Goal: Information Seeking & Learning: Compare options

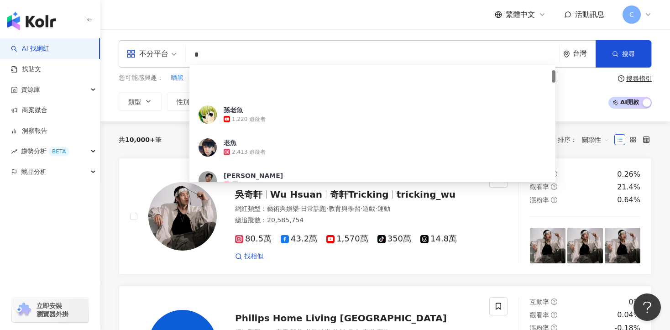
type input "*"
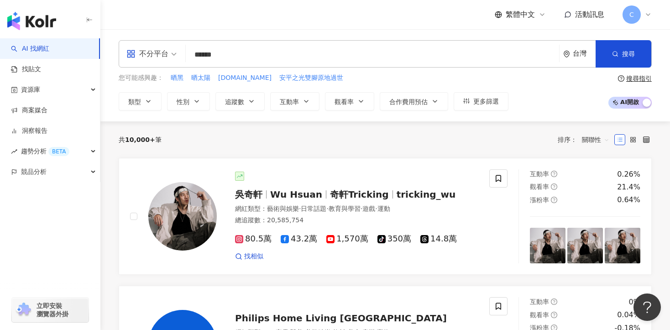
type input "*****"
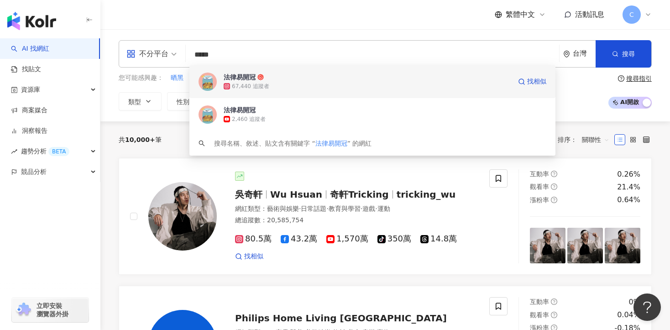
click at [326, 92] on div "法律易開冠 67,440 追蹤者 找相似" at bounding box center [372, 81] width 366 height 33
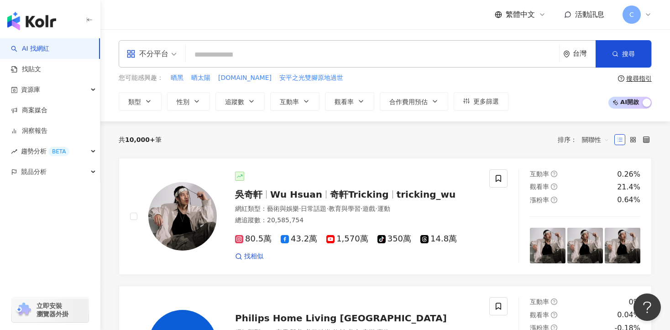
click at [266, 55] on input "search" at bounding box center [372, 54] width 366 height 17
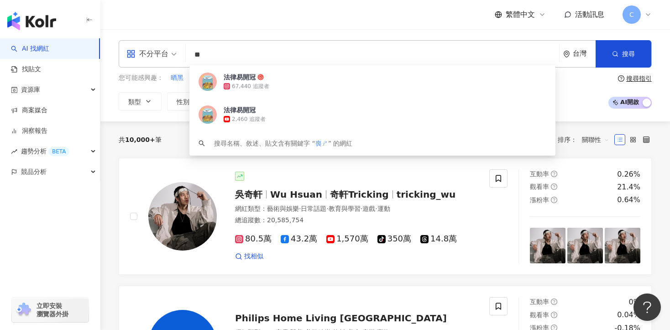
type input "**"
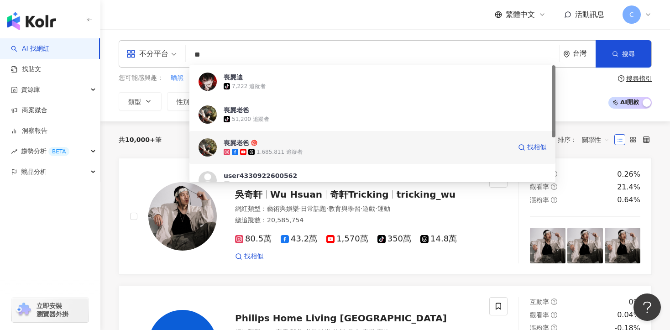
click at [286, 149] on div "1,685,811 追蹤者" at bounding box center [279, 152] width 46 height 8
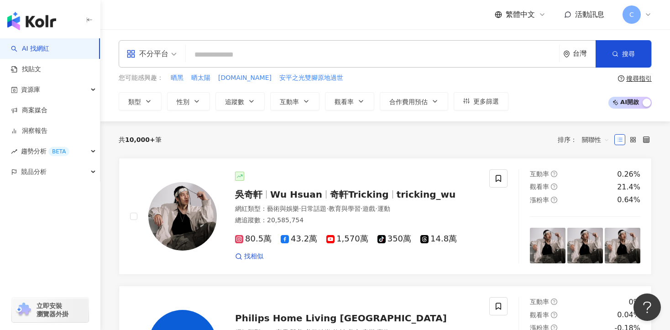
click at [333, 52] on input "search" at bounding box center [372, 54] width 366 height 17
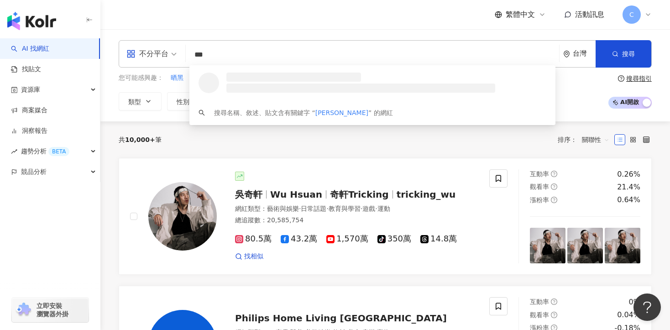
type input "**"
drag, startPoint x: 215, startPoint y: 54, endPoint x: 172, endPoint y: 54, distance: 42.4
click at [172, 54] on div "不分平台 ** 台灣 搜尋 loading keyword 搜尋名稱、敘述、貼文含有關鍵字 “ 張洋 ” 的網紅" at bounding box center [385, 53] width 533 height 27
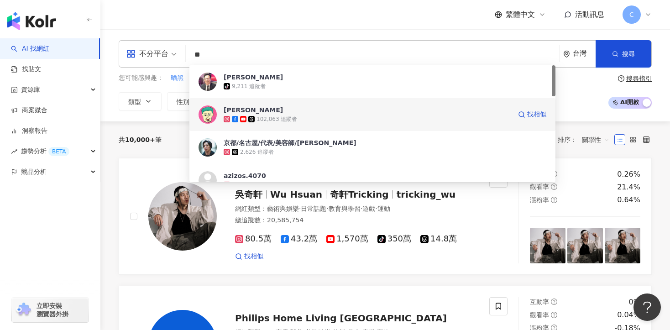
click at [292, 127] on div "張洋洋洋 102,063 追蹤者 找相似" at bounding box center [372, 114] width 366 height 33
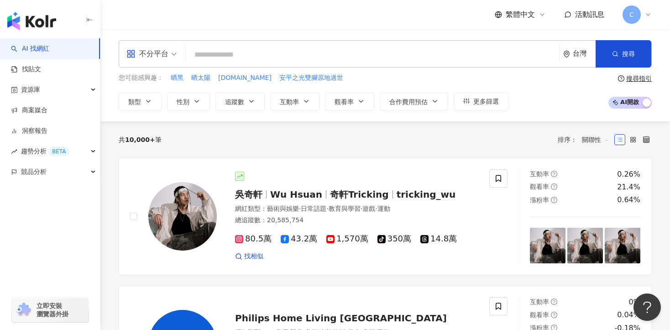
click at [344, 62] on input "search" at bounding box center [372, 54] width 366 height 17
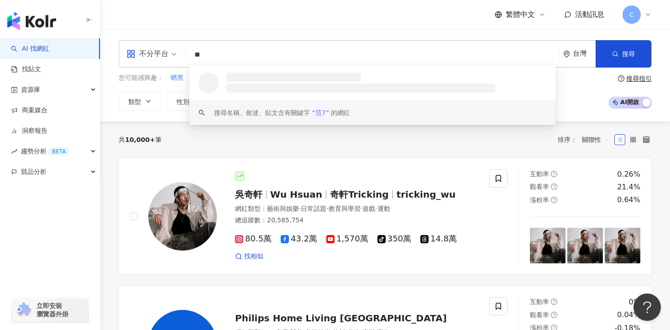
type input "***"
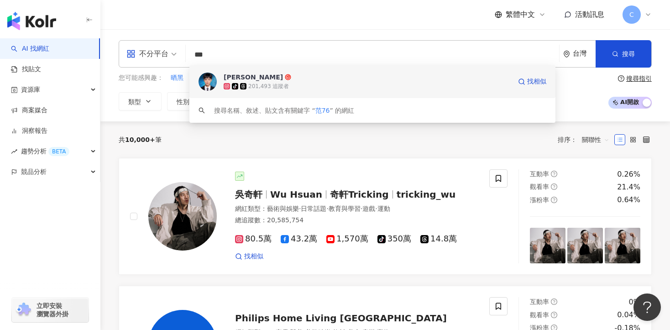
click at [314, 80] on span "范淇詠" at bounding box center [367, 77] width 287 height 9
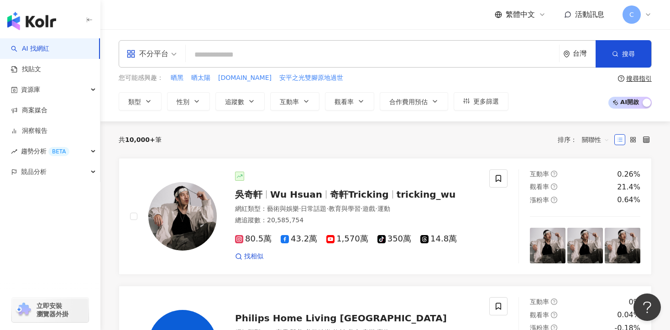
paste input "*****"
type input "*****"
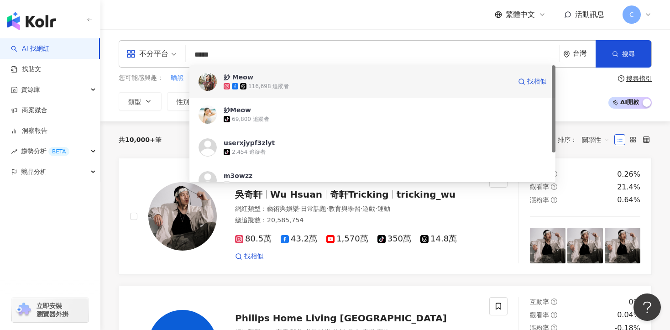
click at [303, 83] on div "116,698 追蹤者" at bounding box center [367, 86] width 287 height 9
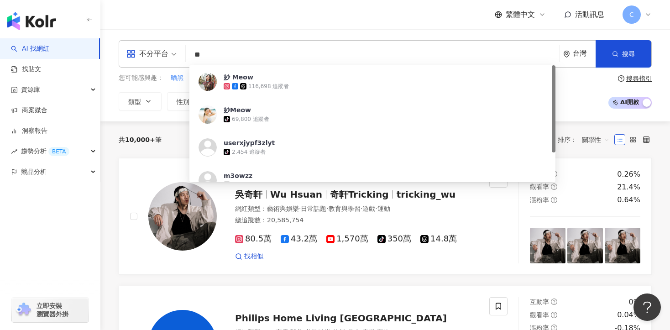
type input "*"
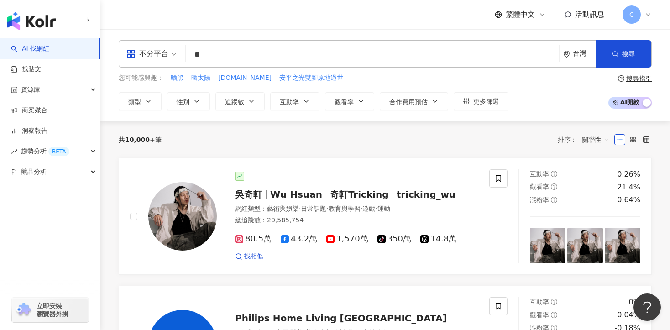
type input "**"
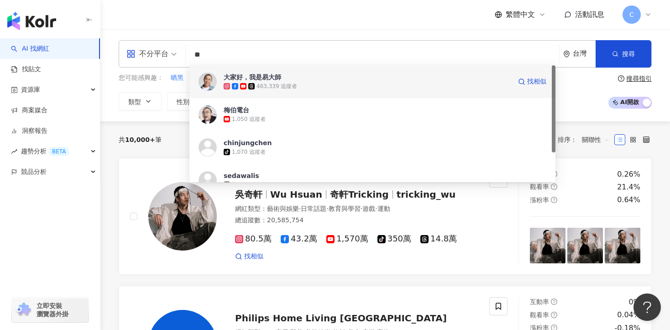
click at [282, 76] on span "大家好，我是易大師" at bounding box center [367, 77] width 287 height 9
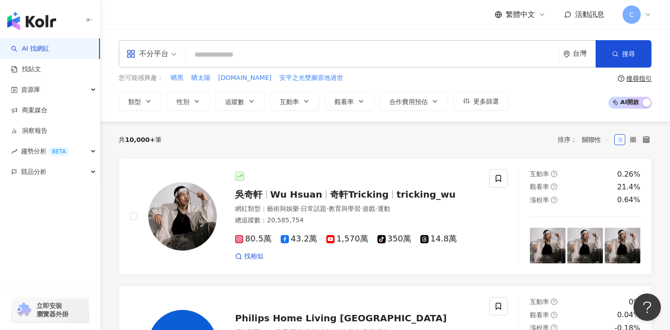
click at [328, 54] on input "search" at bounding box center [372, 54] width 366 height 17
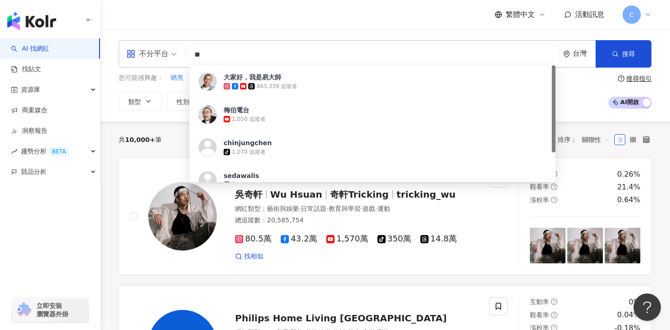
type input "*"
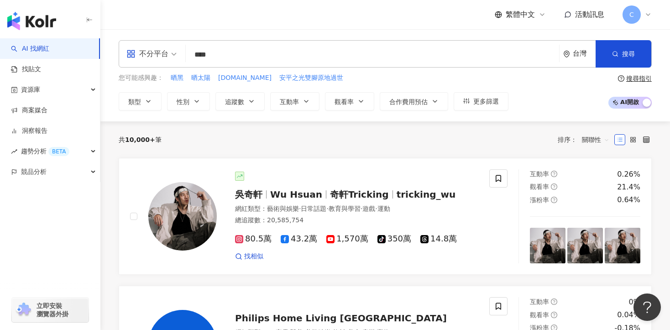
type input "***"
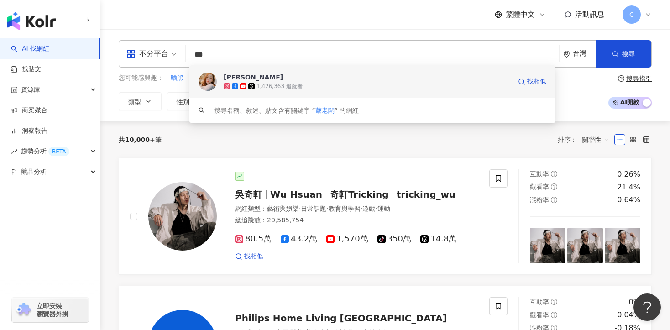
click at [341, 83] on div "1,426,363 追蹤者" at bounding box center [367, 86] width 287 height 9
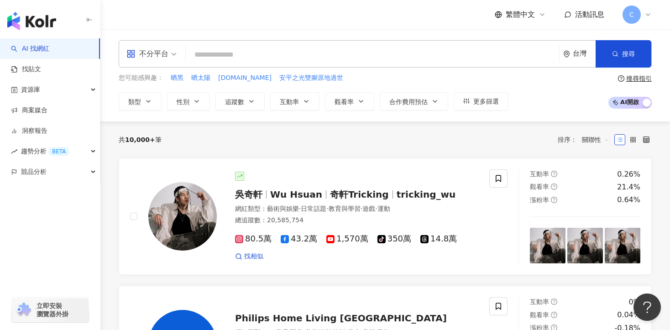
click at [249, 54] on input "search" at bounding box center [372, 54] width 366 height 17
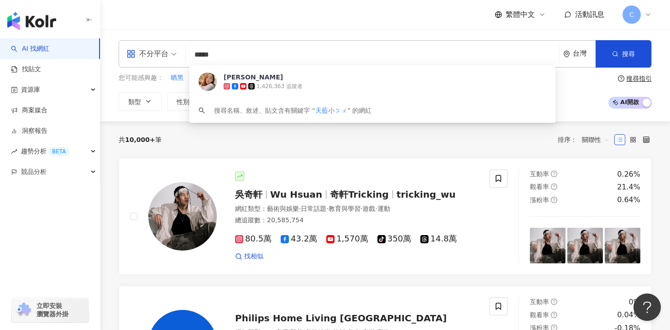
type input "****"
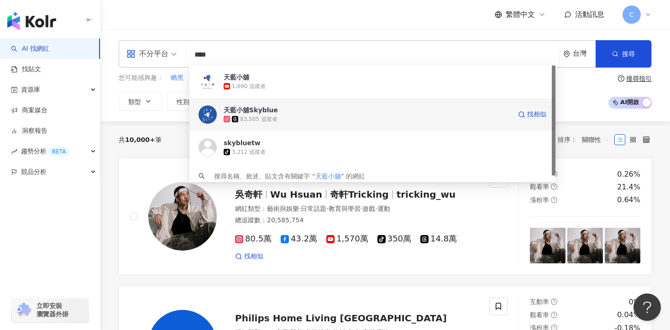
click at [260, 108] on div "天藍小舖Skyblue" at bounding box center [251, 109] width 54 height 9
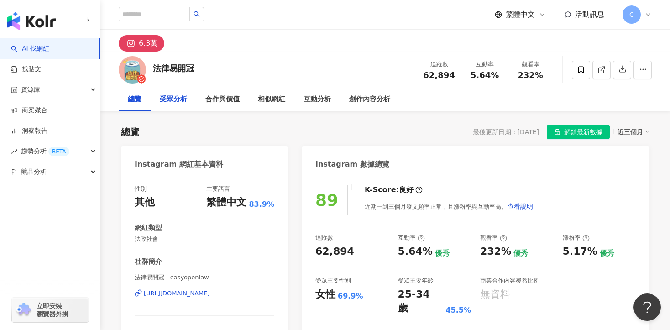
click at [169, 91] on div "受眾分析" at bounding box center [174, 99] width 46 height 23
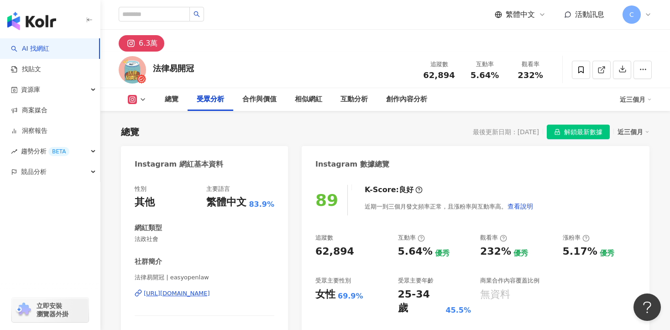
scroll to position [714, 0]
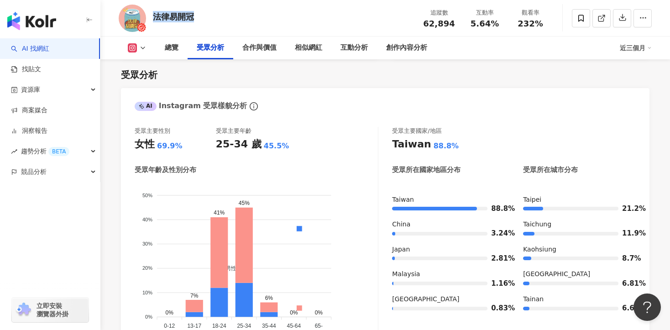
drag, startPoint x: 151, startPoint y: 16, endPoint x: 211, endPoint y: 16, distance: 59.3
click at [211, 16] on div "法律易開冠 追蹤數 62,894 互動率 5.64% 觀看率 232%" at bounding box center [384, 18] width 569 height 36
copy div "法律易開冠"
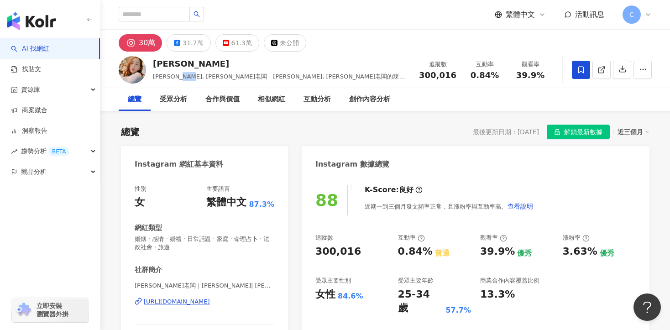
click at [167, 302] on div "https://www.instagram.com/mayukichou/" at bounding box center [177, 301] width 66 height 8
click at [380, 95] on div "創作內容分析" at bounding box center [369, 99] width 41 height 11
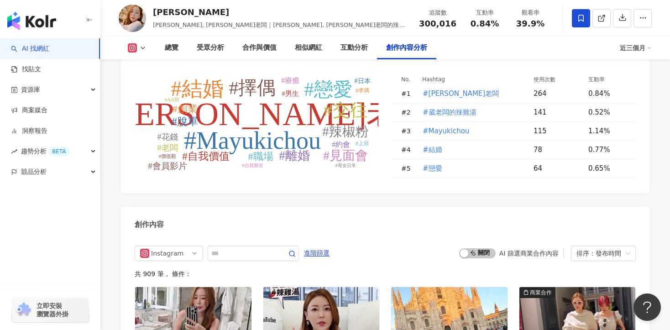
scroll to position [2419, 0]
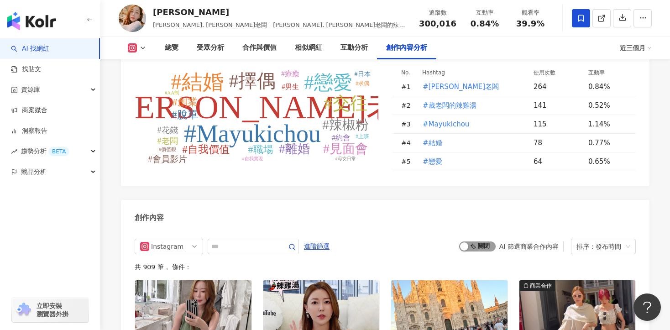
click at [478, 241] on span "啟動 關閉" at bounding box center [477, 246] width 36 height 10
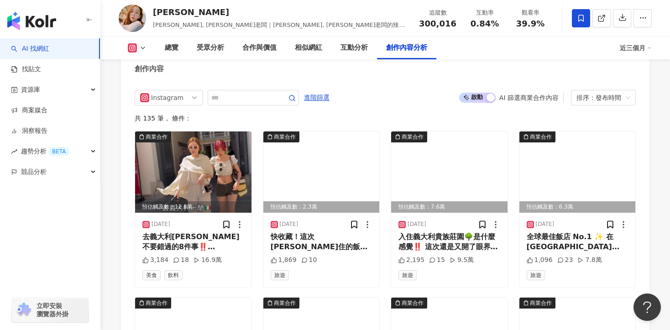
scroll to position [2556, 0]
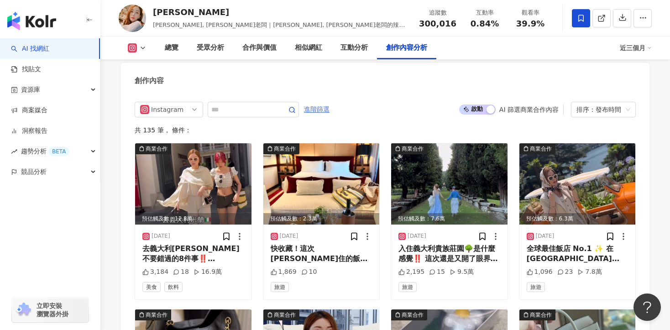
click at [320, 102] on span "進階篩選" at bounding box center [317, 109] width 26 height 15
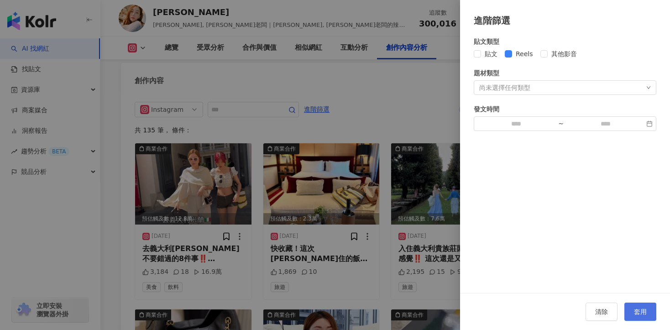
click at [654, 309] on button "套用" at bounding box center [640, 311] width 32 height 18
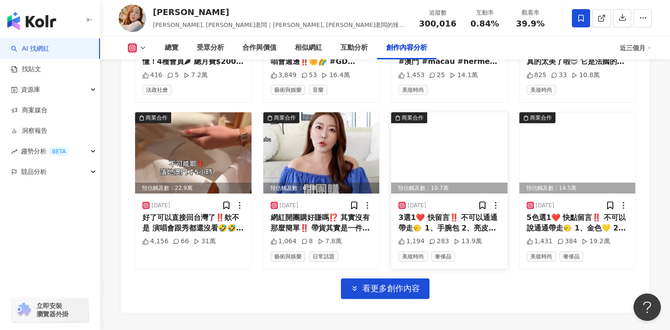
scroll to position [2938, 0]
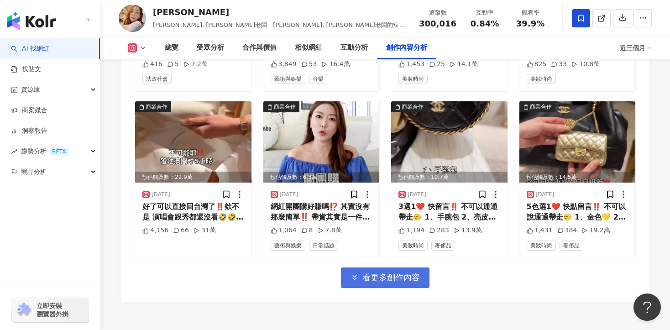
click at [392, 272] on span "看更多創作內容" at bounding box center [390, 277] width 57 height 10
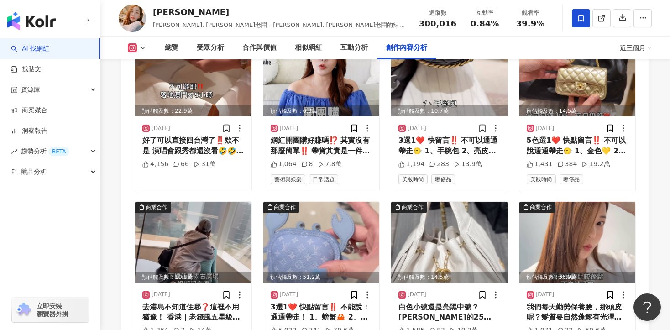
scroll to position [2960, 0]
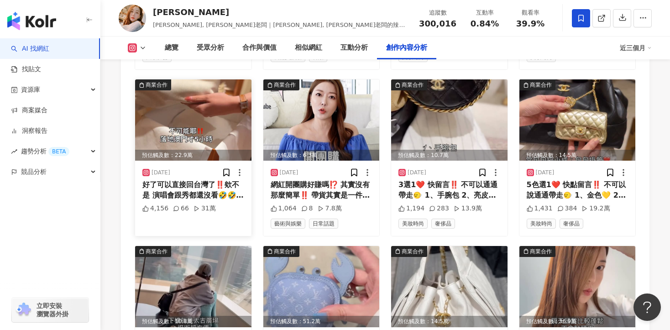
click at [212, 180] on div "好了可以直接回台灣了‼️欸不是 演唱會跟秀都還沒看🤣🤣 這是預期外的啦😤 好幸運😍 薄荷綠很可以🌿💚 #澳門 #macau #hermes #birkin #…" at bounding box center [193, 190] width 102 height 21
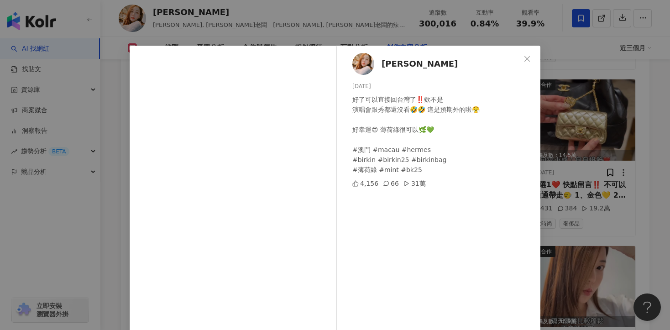
click at [588, 165] on div "周小葳 2025/6/24 好了可以直接回台灣了‼️欸不是 演唱會跟秀都還沒看🤣🤣 這是預期外的啦😤 好幸運😍 薄荷綠很可以🌿💚 #澳門 #macau #he…" at bounding box center [335, 165] width 670 height 330
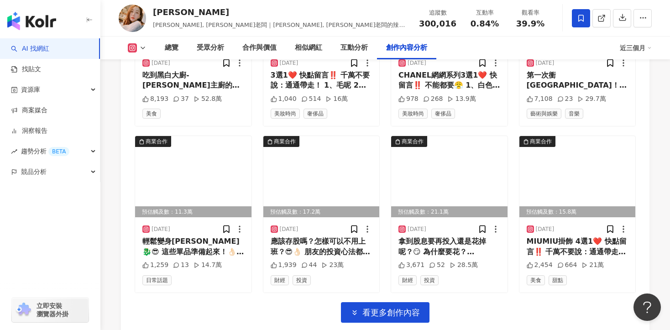
scroll to position [3421, 0]
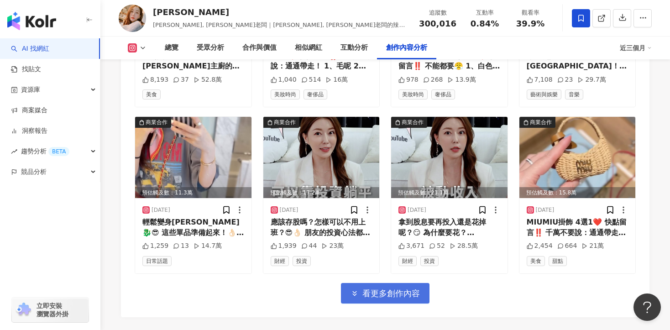
click at [410, 288] on span "看更多創作內容" at bounding box center [390, 293] width 57 height 10
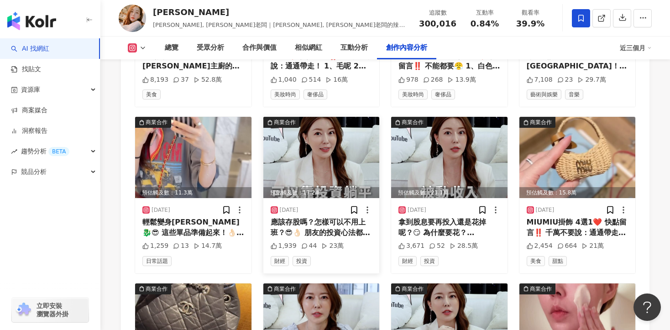
click at [319, 217] on div "應該存股嗎？怎樣可以不用上班？😎👌🏻 朋友的投資心法都不同，要信誰？🤨 /拿到股息要再投入還是花掉呢？ /葳老闆做了哪些投資？ /怎麼看待股票的起伏漲跌？ /…" at bounding box center [322, 227] width 102 height 21
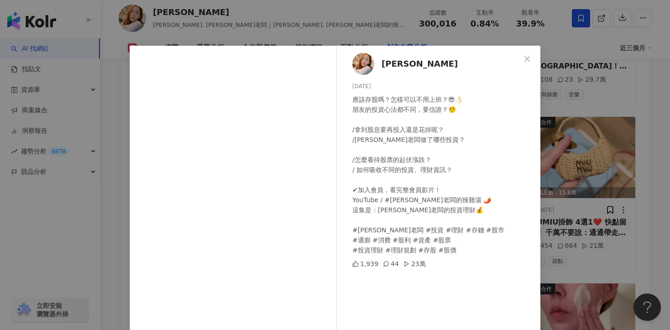
click at [574, 134] on div "周小葳 2025/5/12 應該存股嗎？怎樣可以不用上班？😎👌🏻 朋友的投資心法都不同，要信誰？🤨 /拿到股息要再投入還是花掉呢？ /葳老闆做了哪些投資？ /…" at bounding box center [335, 165] width 670 height 330
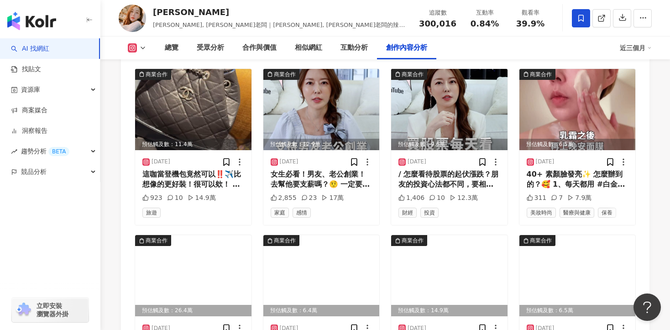
scroll to position [3636, 0]
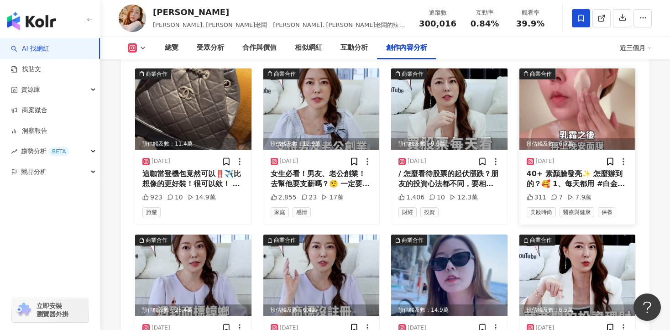
click at [563, 169] on div "40+ 素顏臉發亮✨ 怎麼辦到的？🥰 1、每天都用 #白金抗老系列 ✨ 2、乳霜之後 再敷上 #白金晚安面膜 3、頸部也厚敷 #頸霜 4、早上起來用潔膚濕巾擦…" at bounding box center [577, 179] width 102 height 21
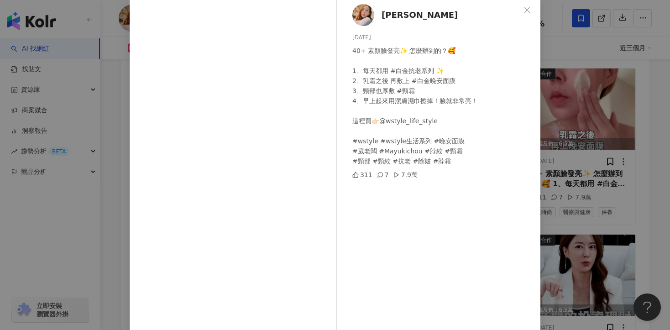
scroll to position [79, 0]
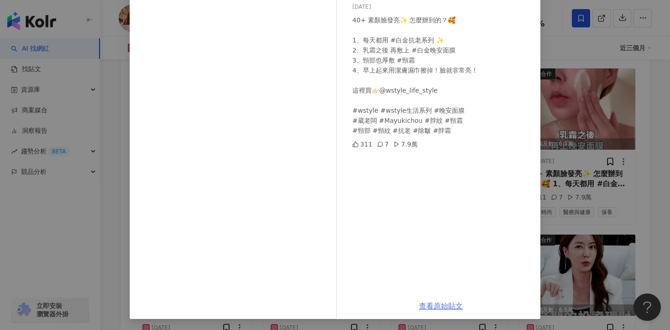
click at [442, 307] on link "查看原始貼文" at bounding box center [441, 306] width 44 height 9
click at [600, 174] on div "周小葳 2025/5/5 40+ 素顏臉發亮✨ 怎麼辦到的？🥰 1、每天都用 #白金抗老系列 ✨ 2、乳霜之後 再敷上 #白金晚安面膜 3、頸部也厚敷 #頸霜…" at bounding box center [335, 165] width 670 height 330
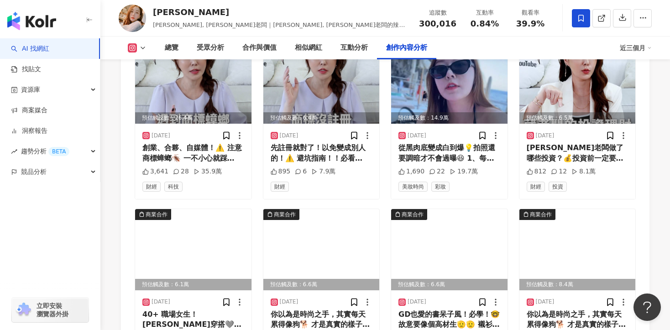
scroll to position [3904, 0]
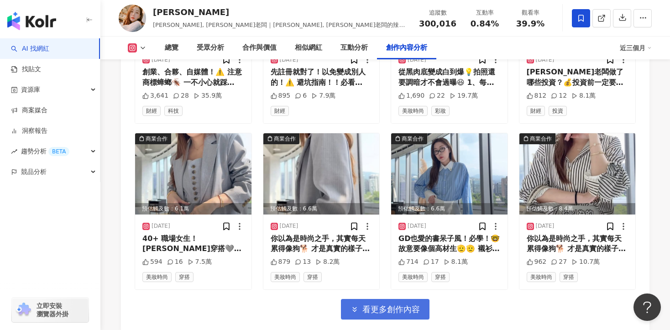
click at [385, 304] on span "看更多創作內容" at bounding box center [390, 309] width 57 height 10
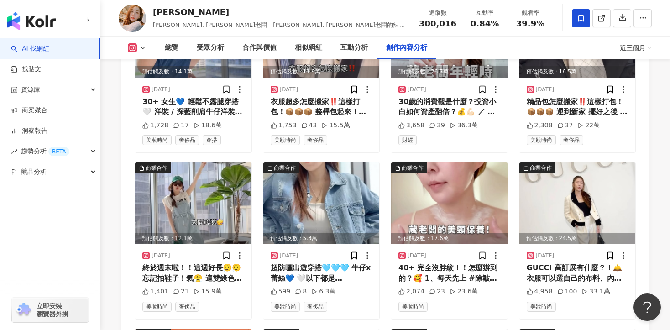
scroll to position [4208, 0]
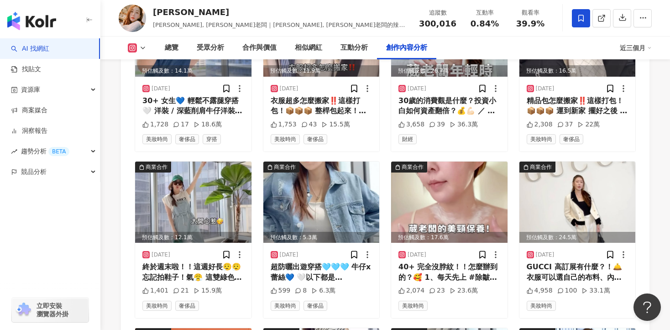
click at [432, 262] on div "40+ 完全沒脖紋！！怎麼辦到的？🥰 1、每天先上 #除皺小金瓶！✨ 2、再擦 #無痕頸霜！ 3、週末我會加敷 #抗老頸膜！ 這裡買👉🏻@wstyle_lif…" at bounding box center [449, 272] width 102 height 21
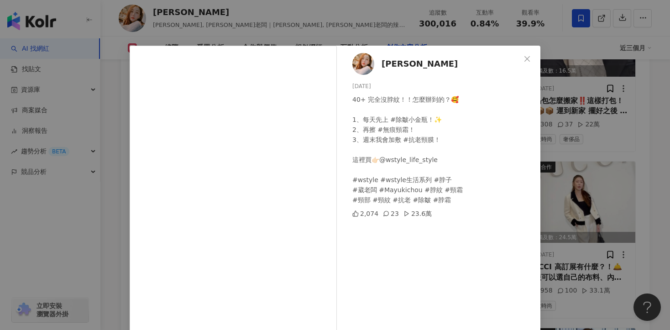
click at [576, 159] on div "周小葳 2025/4/16 40+ 完全沒脖紋！！怎麼辦到的？🥰 1、每天先上 #除皺小金瓶！✨ 2、再擦 #無痕頸霜！ 3、週末我會加敷 #抗老頸膜！ 這裡…" at bounding box center [335, 165] width 670 height 330
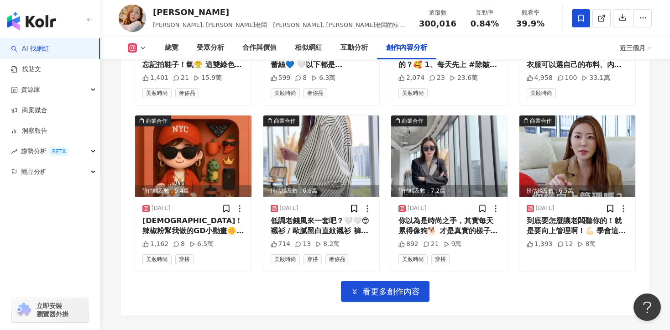
scroll to position [4432, 0]
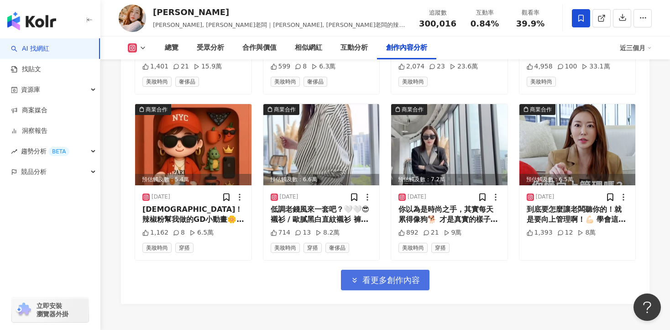
click at [403, 270] on button "看更多創作內容" at bounding box center [385, 280] width 89 height 21
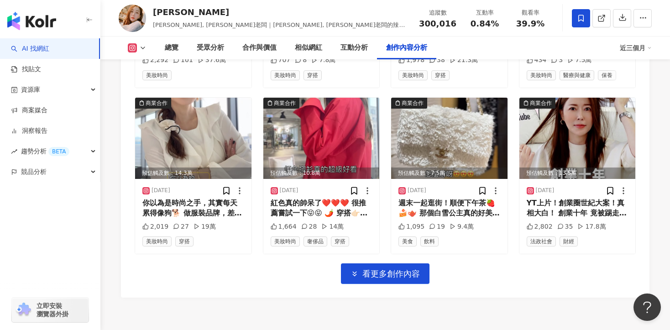
scroll to position [4958, 0]
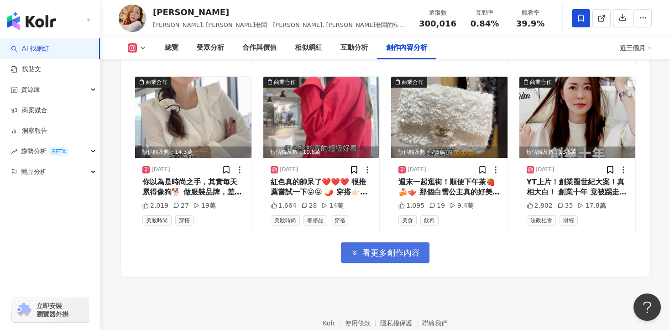
click at [403, 248] on span "看更多創作內容" at bounding box center [390, 253] width 57 height 10
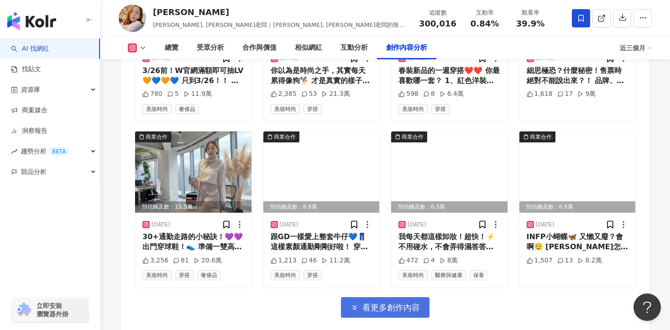
scroll to position [5481, 0]
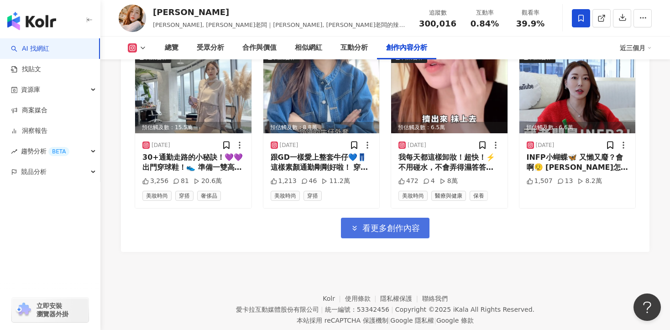
click at [392, 223] on span "看更多創作內容" at bounding box center [390, 228] width 57 height 10
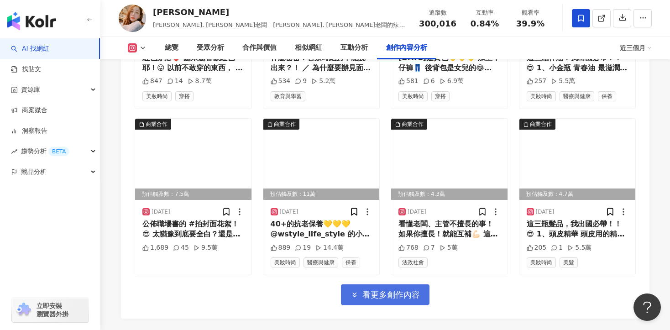
scroll to position [5914, 0]
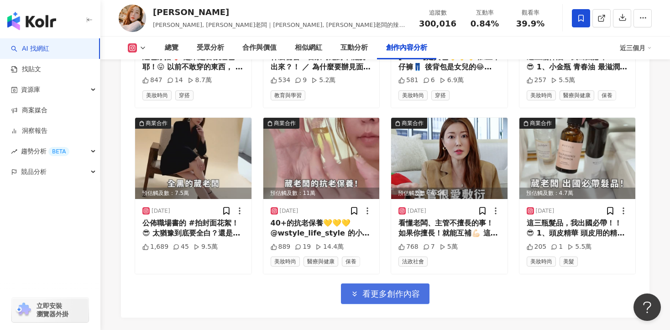
click at [376, 289] on span "看更多創作內容" at bounding box center [390, 294] width 57 height 10
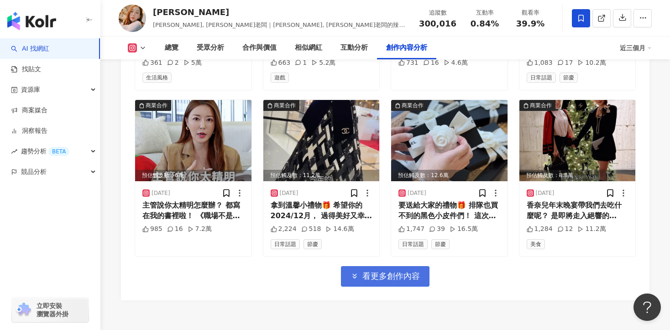
scroll to position [6479, 0]
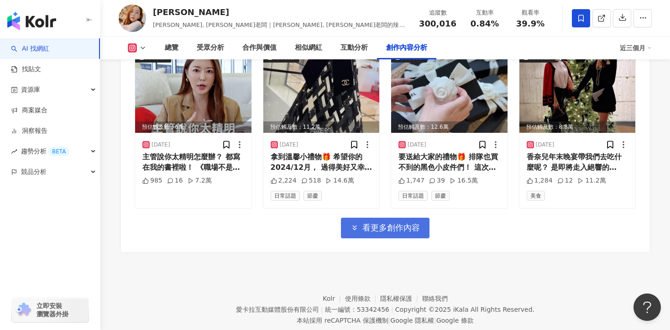
click at [390, 223] on span "看更多創作內容" at bounding box center [390, 228] width 57 height 10
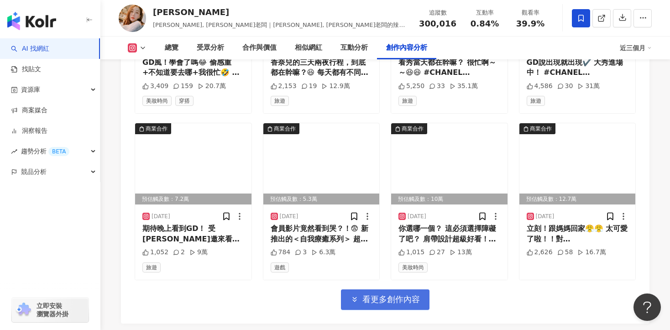
scroll to position [6954, 0]
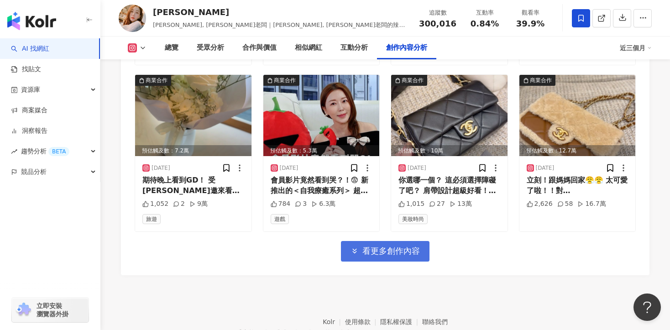
click at [380, 246] on span "看更多創作內容" at bounding box center [390, 251] width 57 height 10
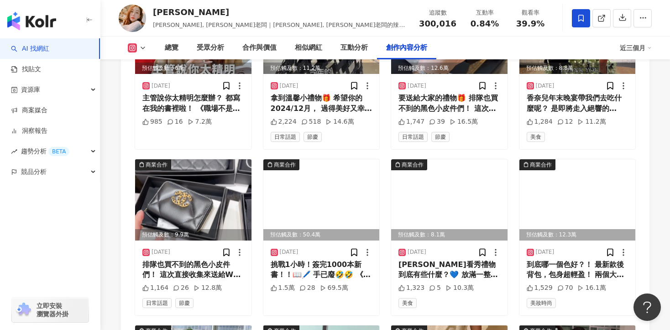
scroll to position [6526, 0]
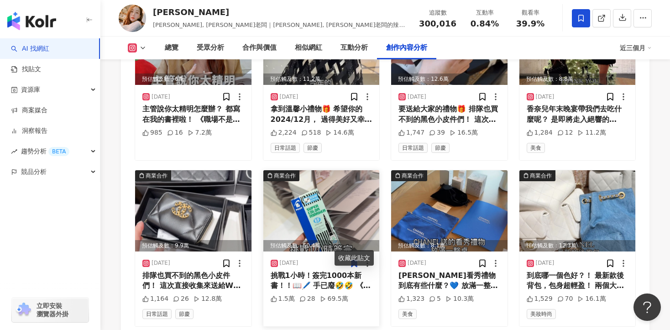
click at [320, 271] on div "挑戰1小時！簽完1000本新書！！📖🖊️ 手已廢🤣🤣 《職場不是自助餐，哪能只挑你要的？》 「葳老闆」周品均的30道職場辣雞湯 親筆簽名版正式開賣啦！ 🛒親筆…" at bounding box center [322, 281] width 102 height 21
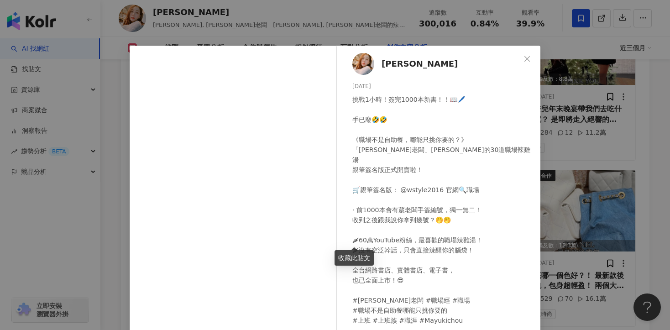
click at [616, 115] on div "周小葳 2024/11/20 挑戰1小時！簽完1000本新書！！📖🖊️ 手已廢🤣🤣 《職場不是自助餐，哪能只挑你要的？》 「葳老闆」周品均的30道職場辣雞湯 …" at bounding box center [335, 165] width 670 height 330
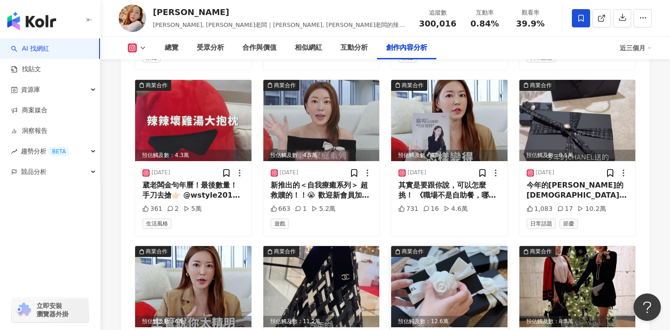
scroll to position [6354, 0]
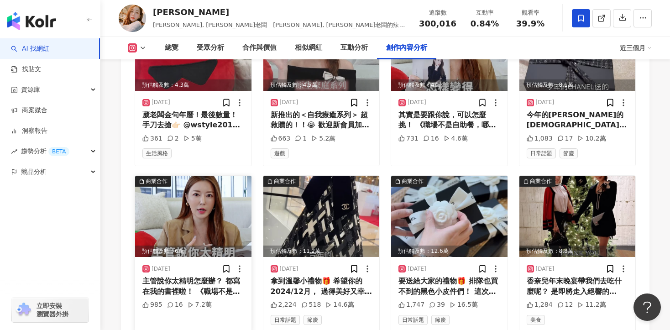
click at [179, 276] on div "主管說你太精明怎麼辦？ 都寫在我的書裡啦！ 《職場不是自助餐，哪能只挑你要的？》 「葳老闆」周品均的30道職場辣雞湯 全台網路書店、實體書店、電子書， 已全面…" at bounding box center [193, 286] width 102 height 21
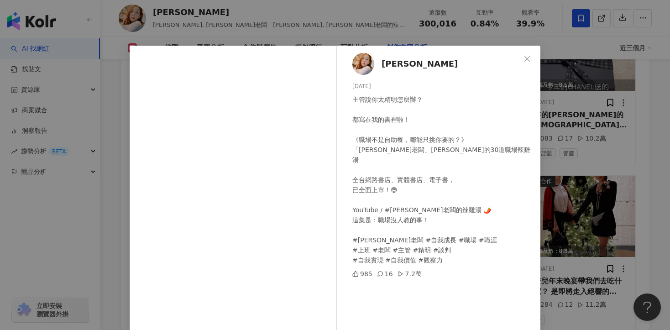
click at [601, 158] on div "周小葳 2024/12/22 主管說你太精明怎麼辦？ 都寫在我的書裡啦！ 《職場不是自助餐，哪能只挑你要的？》 「葳老闆」周品均的30道職場辣雞湯 全台網路書…" at bounding box center [335, 165] width 670 height 330
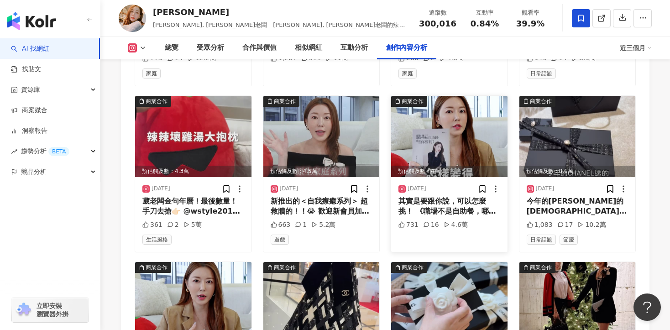
scroll to position [6218, 0]
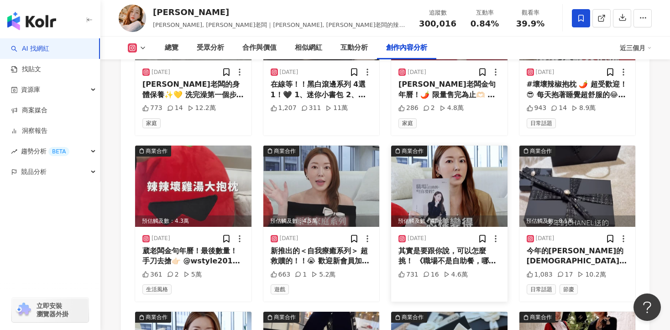
click at [441, 234] on div "2024/12/26" at bounding box center [449, 238] width 102 height 9
click at [442, 246] on div "其實是要跟你說，可以怎麼挑！ 《職場不是自助餐，哪能只挑你要的？》 「葳老闆」周品均的30道職場辣雞湯！🍲 🌶60萬YouTube粉絲，最喜歡的職場辣雞湯！ …" at bounding box center [449, 256] width 102 height 21
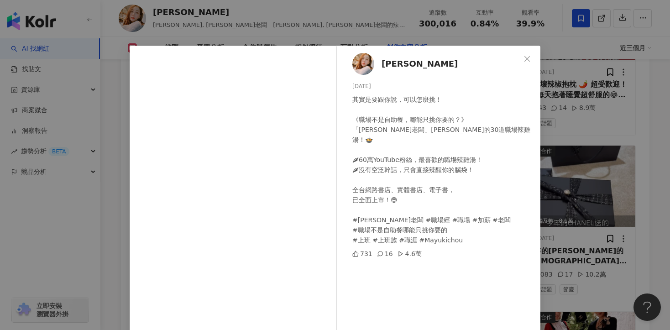
click at [572, 198] on div "周小葳 2024/12/26 其實是要跟你說，可以怎麼挑！ 《職場不是自助餐，哪能只挑你要的？》 「葳老闆」周品均的30道職場辣雞湯！🍲 🌶60萬YouTub…" at bounding box center [335, 165] width 670 height 330
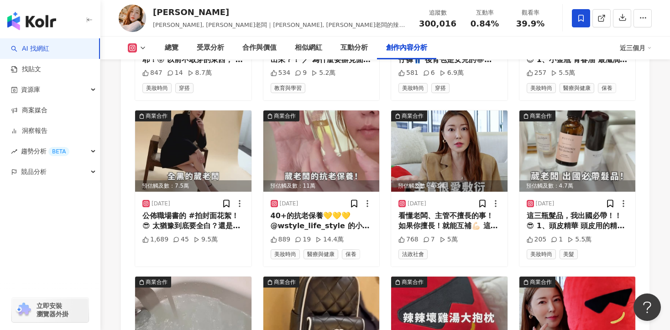
scroll to position [6005, 0]
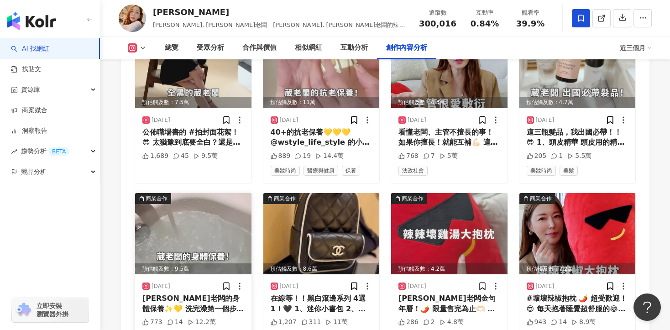
click at [172, 293] on div "葳老闆的身體保養✨💛 洗完澡第一個步驟！ 我一定先擦 @wstyle_life_style 的身體精油🦵 把全身肌膚保養得嫩嫩的！ 喜歡這種把自己照顧好的感覺…" at bounding box center [193, 303] width 102 height 21
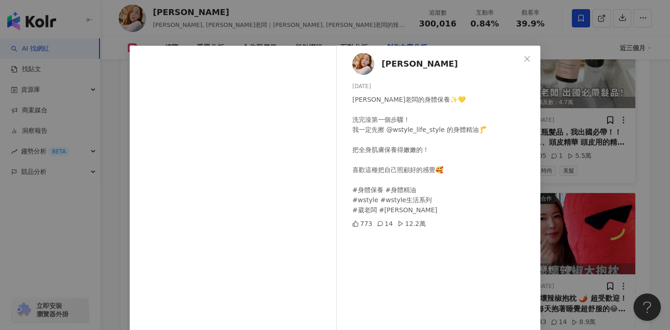
click at [559, 126] on div "周小葳 2025/2/5 葳老闆的身體保養✨💛 洗完澡第一個步驟！ 我一定先擦 @wstyle_life_style 的身體精油🦵 把全身肌膚保養得嫩嫩的！ …" at bounding box center [335, 165] width 670 height 330
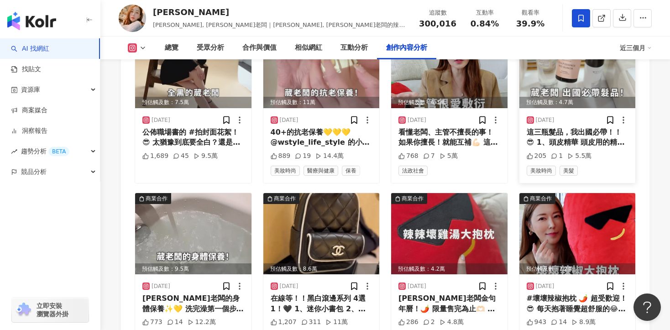
click at [562, 127] on div "這三瓶髮品，我出國必帶！！😎 1、頭皮精華 頭皮用的精華液！ 幫助生髮，髮縫不稀疏！💆🏻‍♀️ 每天洗完頭就噴！ 2、小蒼蘭髮油 防止乾燥打結！ 濕髮就先擦，…" at bounding box center [577, 137] width 102 height 21
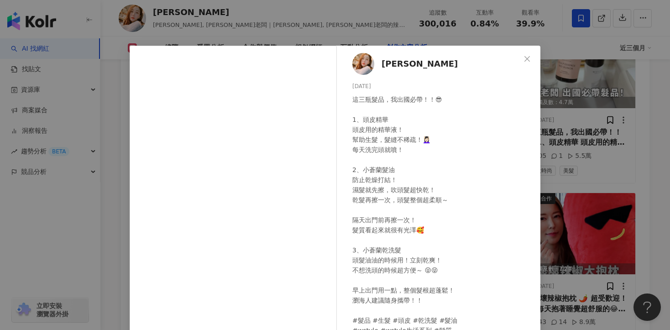
scroll to position [79, 0]
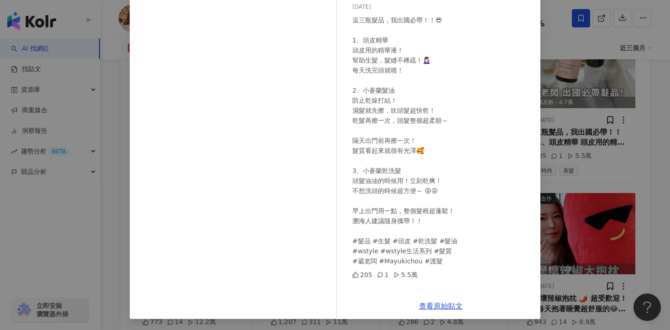
click at [629, 191] on div "周小葳 2025/2/8 這三瓶髮品，我出國必帶！！😎 1、頭皮精華 頭皮用的精華液！ 幫助生髮，髮縫不稀疏！💆🏻‍♀️ 每天洗完頭就噴！ 2、小蒼蘭髮油 防…" at bounding box center [335, 165] width 670 height 330
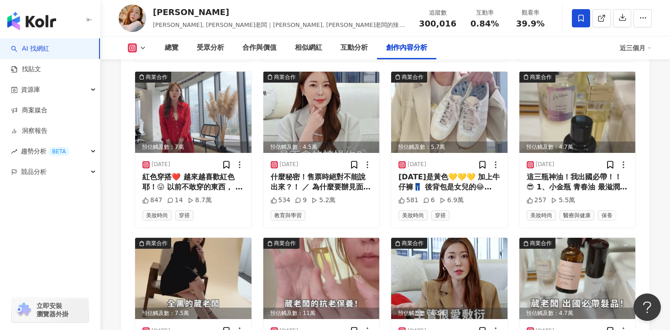
scroll to position [5752, 0]
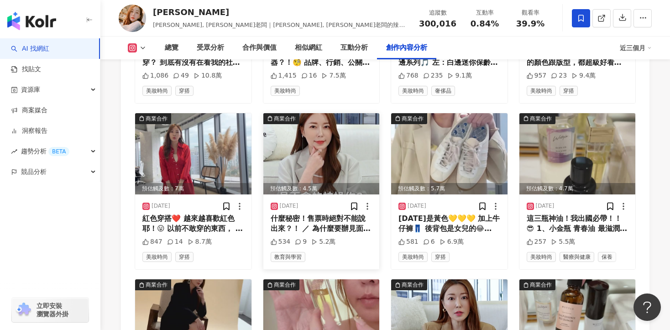
click at [319, 214] on div "什麼秘密！售票時絕對不能說出來？！ ／ 為什麼要辦見面會？而不是直接開課？ ／ 如何進行品牌定位、決定售價？ ／ 用什麼方式層層過濾受眾？ ／ 如何管控流量？…" at bounding box center [322, 224] width 102 height 21
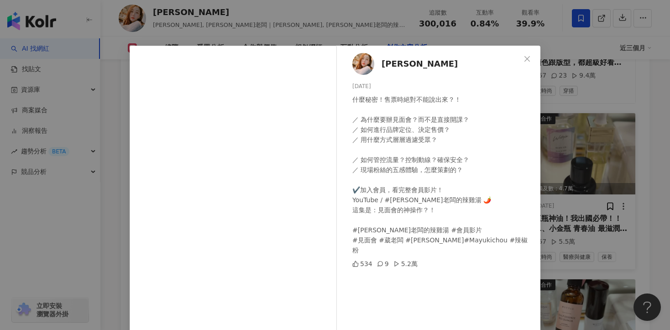
click at [579, 154] on div "周小葳 2025/2/22 什麼秘密！售票時絕對不能說出來？！ ／ 為什麼要辦見面會？而不是直接開課？ ／ 如何進行品牌定位、決定售價？ ／ 用什麼方式層層過…" at bounding box center [335, 165] width 670 height 330
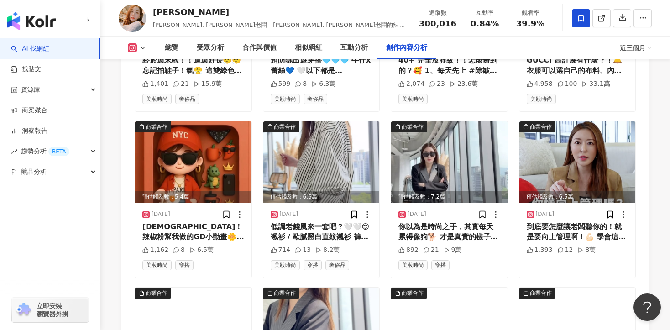
scroll to position [4411, 0]
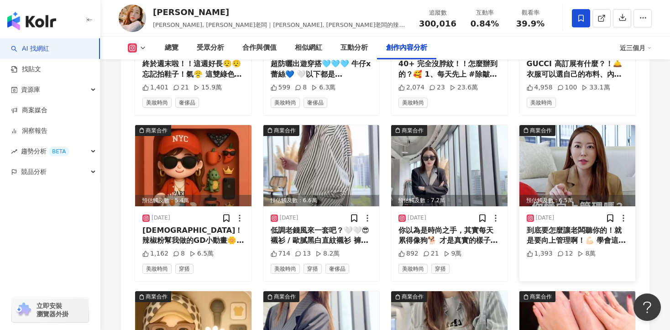
click at [571, 225] on div "到底要怎麼讓老闆聽你的！就是要向上管理啊！💪🏻 學會這招！職場無往不利！🤫🤫 《職場不是自助餐，哪能只挑你要的？》 葳老闆 周品均的30道職場辣雞湯🌶️ 親筆…" at bounding box center [577, 235] width 102 height 21
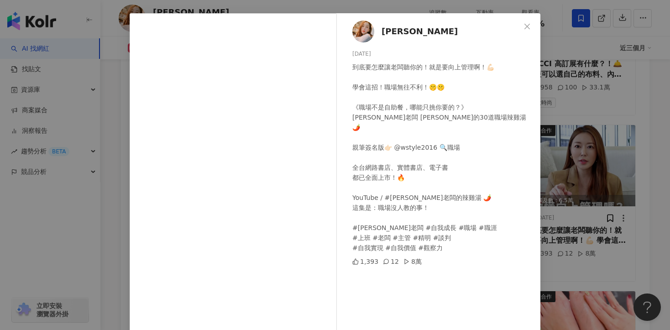
scroll to position [34, 0]
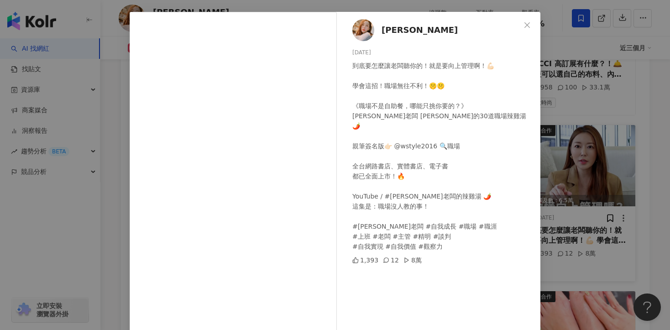
click at [588, 179] on div "周小葳 2025/4/9 到底要怎麼讓老闆聽你的！就是要向上管理啊！💪🏻 學會這招！職場無往不利！🤫🤫 《職場不是自助餐，哪能只挑你要的？》 葳老闆 周品均的…" at bounding box center [335, 165] width 670 height 330
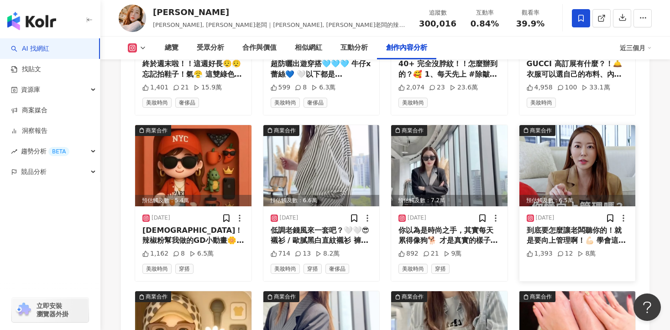
click at [547, 249] on div "1,393 12 8萬" at bounding box center [577, 258] width 102 height 19
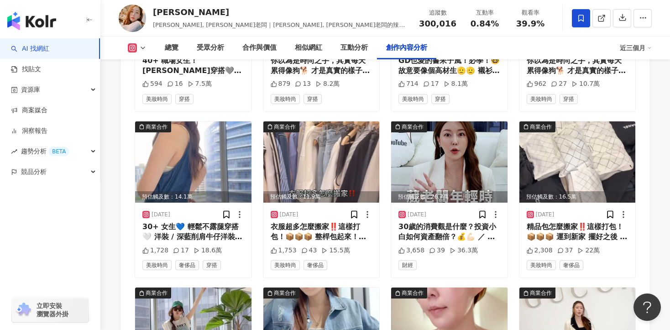
scroll to position [4072, 0]
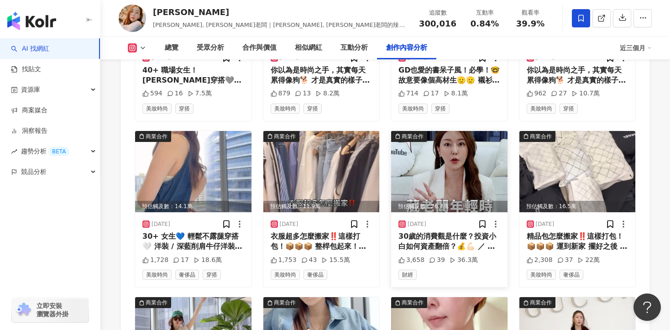
click at [439, 231] on div "30歲的消費觀是什麼？投資小白如何資產翻倍？💰💪🏻 ／ 為什麼要去做投資、理財？ ／ 會建議上班族，貸款去做投資嗎？ ／ 本業跟投資，到底如何取捨？ ／ 先建…" at bounding box center [449, 241] width 102 height 21
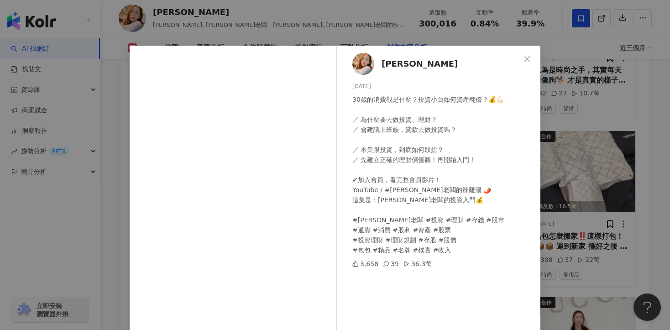
click at [595, 196] on div "周小葳 2025/4/19 30歲的消費觀是什麼？投資小白如何資產翻倍？💰💪🏻 ／ 為什麼要去做投資、理財？ ／ 會建議上班族，貸款去做投資嗎？ ／ 本業跟投…" at bounding box center [335, 165] width 670 height 330
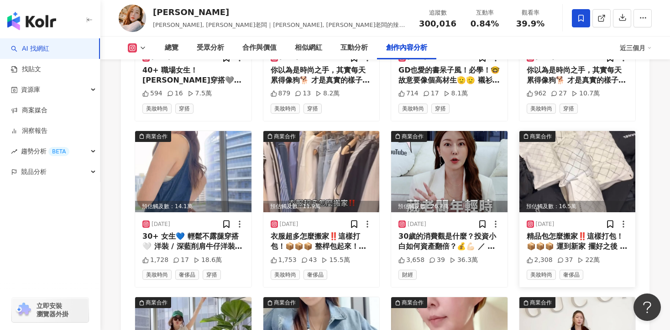
click at [569, 231] on div "精品包怎麼搬家‼️這樣打包！📦📦📦 運到新家 擺好之後 真有成就感🥰🥰🥰 顏色分類得好好的💛💛 #葳老闆 #搬家日記 #搬家 #包包 #打包 #裝箱 #房間 …" at bounding box center [577, 241] width 102 height 21
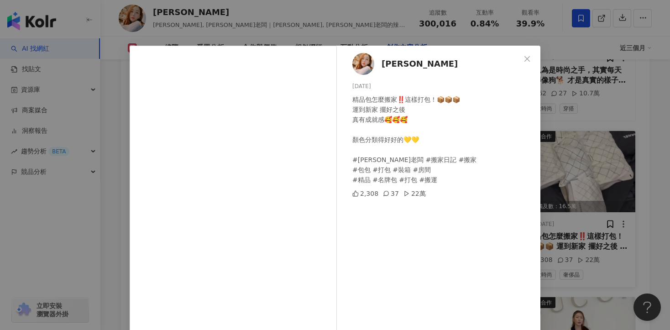
click at [569, 219] on div "周小葳 2025/4/19 精品包怎麼搬家‼️這樣打包！📦📦📦 運到新家 擺好之後 真有成就感🥰🥰🥰 顏色分類得好好的💛💛 #葳老闆 #搬家日記 #搬家 #包…" at bounding box center [335, 165] width 670 height 330
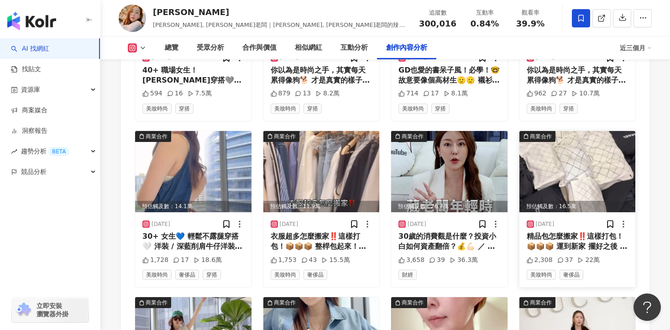
click at [569, 231] on div "精品包怎麼搬家‼️這樣打包！📦📦📦 運到新家 擺好之後 真有成就感🥰🥰🥰 顏色分類得好好的💛💛 #葳老闆 #搬家日記 #搬家 #包包 #打包 #裝箱 #房間 …" at bounding box center [577, 241] width 102 height 21
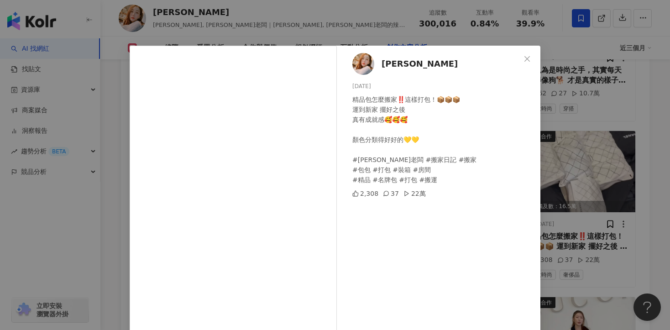
click at [614, 198] on div "周小葳 2025/4/19 精品包怎麼搬家‼️這樣打包！📦📦📦 運到新家 擺好之後 真有成就感🥰🥰🥰 顏色分類得好好的💛💛 #葳老闆 #搬家日記 #搬家 #包…" at bounding box center [335, 165] width 670 height 330
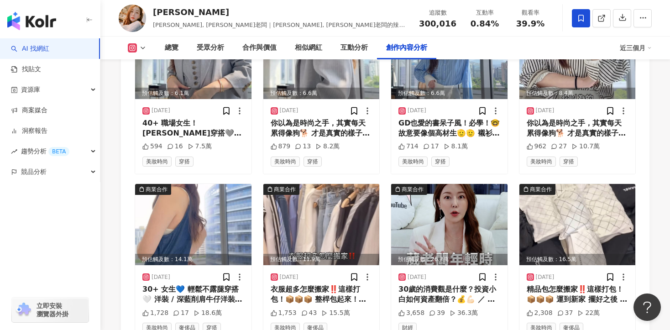
scroll to position [3738, 0]
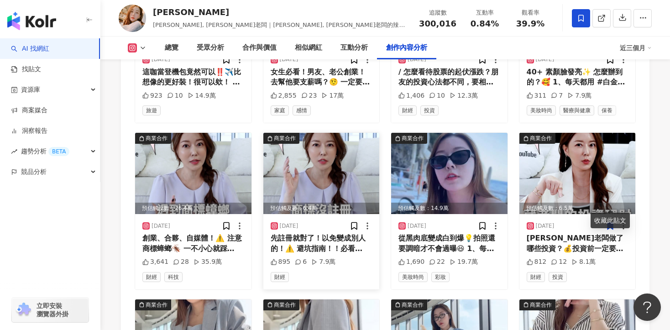
click at [339, 233] on div "先註冊就對了！以免變成別人的！⚠️ 避坑指南！！必看呀！！ 📌YouTube有完整版 #葳老闆的辣雞湯 🌶️ ✔️ 這集是：創業小白必看！！ #葳老闆 #創業…" at bounding box center [322, 243] width 102 height 21
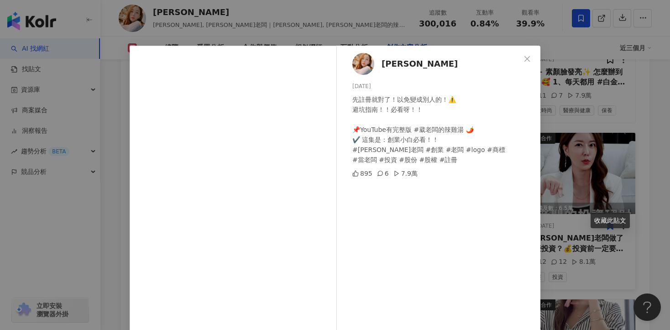
click at [595, 168] on div "周小葳 2025/5/4 先註冊就對了！以免變成別人的！⚠️ 避坑指南！！必看呀！！ 📌YouTube有完整版 #葳老闆的辣雞湯 🌶️ ✔️ 這集是：創業小白…" at bounding box center [335, 165] width 670 height 330
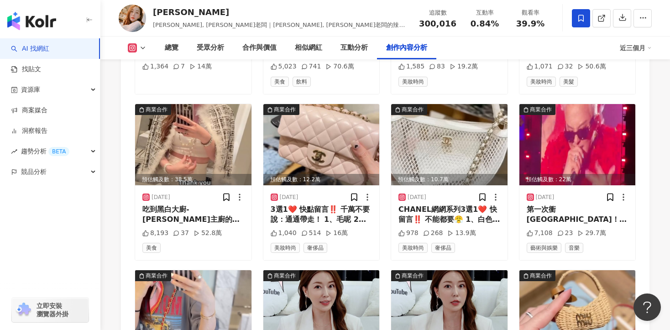
scroll to position [3264, 0]
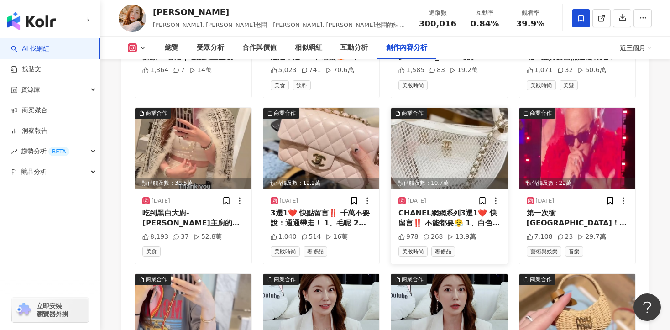
click at [417, 208] on div "CHANEL網網系列3選1❤️ 快留言‼️ 不能都要😤 1、白色網網 半月包🤍 2、黑色網網 腋下包🖤 3、黑色網網 後背包🎒 #chanelcf #chan…" at bounding box center [449, 218] width 102 height 21
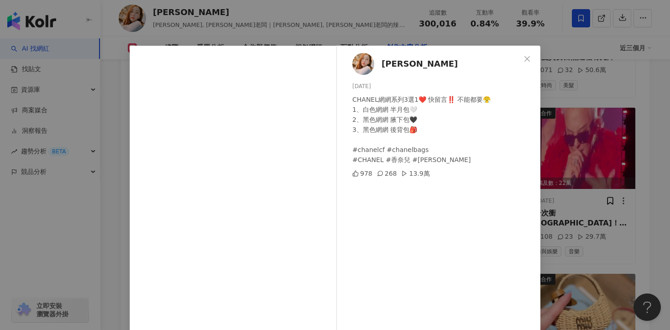
click at [569, 177] on div "周小葳 2025/5/18 CHANEL網網系列3選1❤️ 快留言‼️ 不能都要😤 1、白色網網 半月包🤍 2、黑色網網 腋下包🖤 3、黑色網網 後背包🎒 #…" at bounding box center [335, 165] width 670 height 330
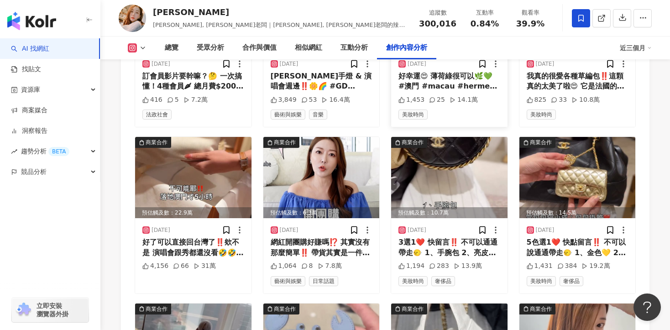
scroll to position [2965, 0]
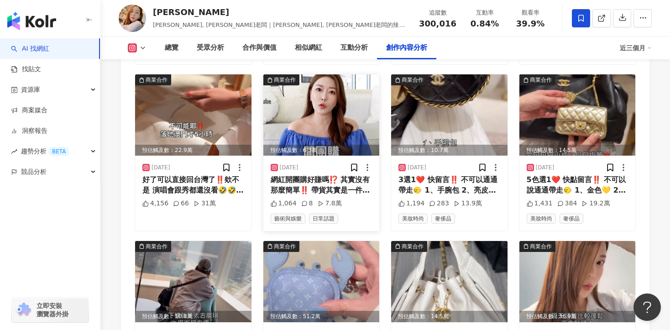
click at [304, 175] on div "網紅開團購好賺嗎⁉️ 其實沒有那麼簡單‼️ 帶貨其實是一件不容易的事情啊😮‍💨 📌YouTube有完整版 #葳老闆的辣雞湯 🌶️ ✔️這集是：網紅真的好賺嗎？…" at bounding box center [322, 185] width 102 height 21
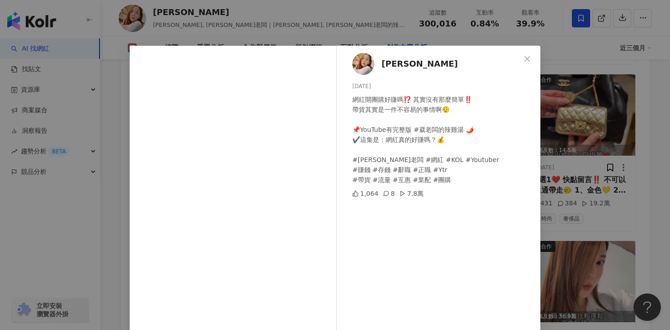
click at [645, 139] on div "周小葳 2025/6/23 網紅開團購好賺嗎⁉️ 其實沒有那麼簡單‼️ 帶貨其實是一件不容易的事情啊😮‍💨 📌YouTube有完整版 #葳老闆的辣雞湯 🌶️ …" at bounding box center [335, 165] width 670 height 330
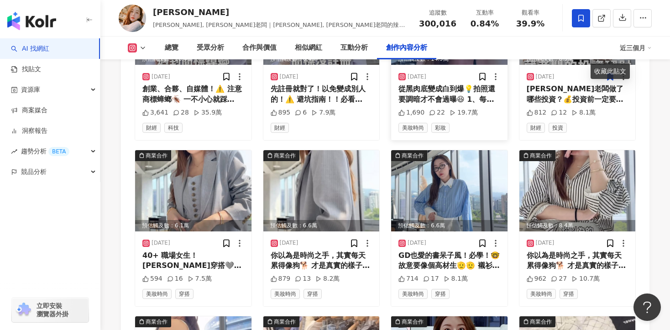
scroll to position [4068, 0]
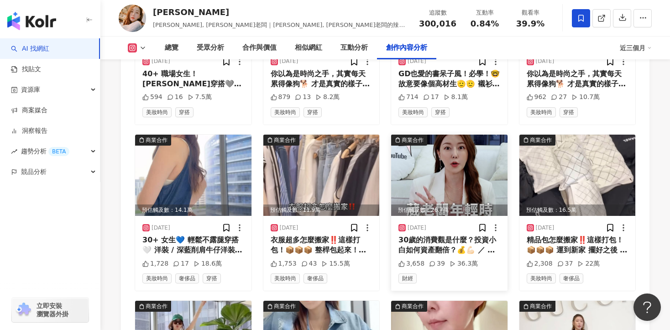
click at [454, 235] on div "30歲的消費觀是什麼？投資小白如何資產翻倍？💰💪🏻 ／ 為什麼要去做投資、理財？ ／ 會建議上班族，貸款去做投資嗎？ ／ 本業跟投資，到底如何取捨？ ／ 先建…" at bounding box center [449, 245] width 102 height 21
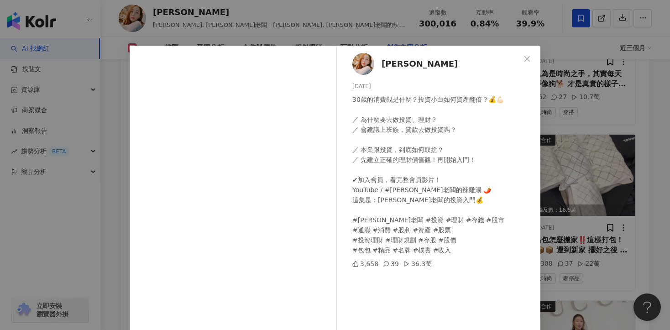
click at [568, 196] on div "周小葳 2025/4/19 30歲的消費觀是什麼？投資小白如何資產翻倍？💰💪🏻 ／ 為什麼要去做投資、理財？ ／ 會建議上班族，貸款去做投資嗎？ ／ 本業跟投…" at bounding box center [335, 165] width 670 height 330
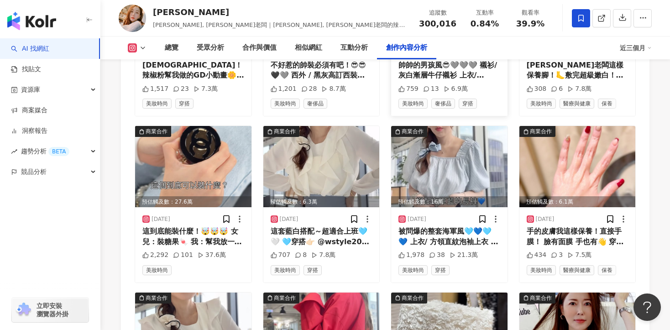
scroll to position [4743, 0]
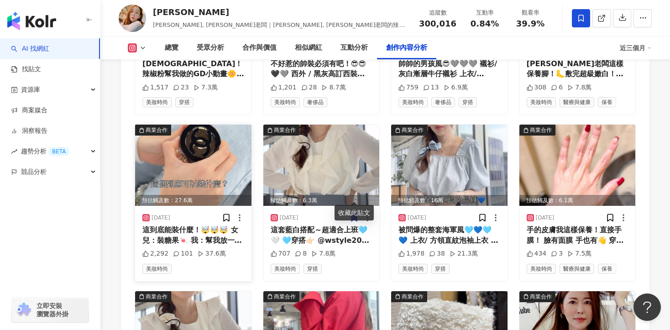
click at [177, 225] on div "這到底能裝什麼！🤯🤯🤯 女兒：裝糖果🍬 我：幫我放一顆止痛藥！💊🤦🏻‍♀️ #小廢包 #廢到爆 #裝糖果 #chanelcf #chanelbags #CHA…" at bounding box center [193, 235] width 102 height 21
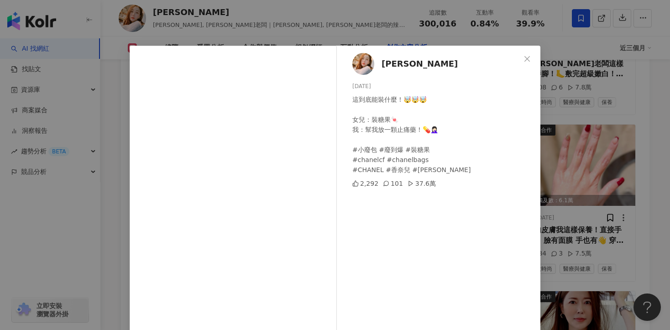
click at [593, 183] on div "周小葳 2025/4/3 這到底能裝什麼！🤯🤯🤯 女兒：裝糖果🍬 我：幫我放一顆止痛藥！💊🤦🏻‍♀️ #小廢包 #廢到爆 #裝糖果 #chanelcf #ch…" at bounding box center [335, 165] width 670 height 330
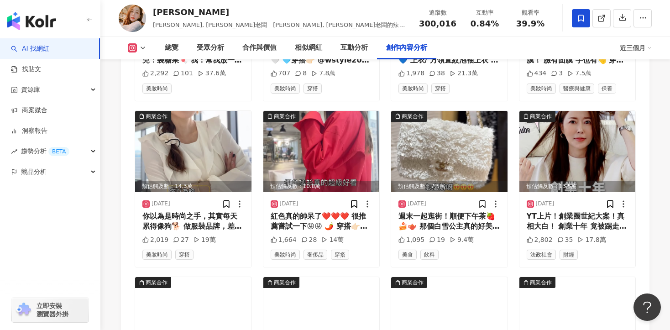
scroll to position [4926, 0]
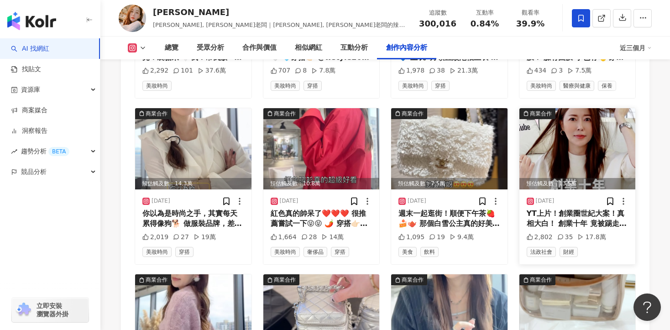
click at [548, 208] on div "YT上片！創業圈世紀大案！真相大白！ 創業十年 竟被踢走！🩸 創辦人變廉價員工！😱 超恐怖的20億血淚教訓！ 📌YouTube有完整版 #葳老闆的辣雞湯 🌶️…" at bounding box center [577, 218] width 102 height 21
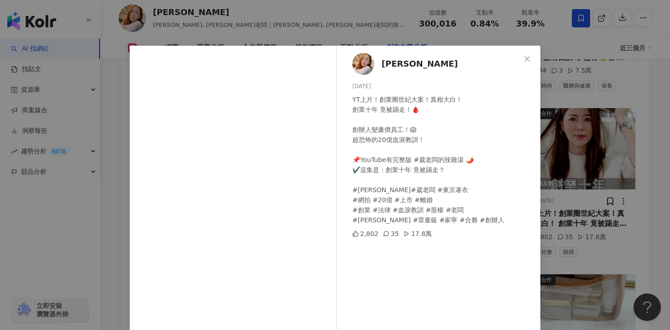
click at [564, 193] on div "周小葳 2025/3/19 YT上片！創業圈世紀大案！真相大白！ 創業十年 竟被踢走！🩸 創辦人變廉價員工！😱 超恐怖的20億血淚教訓！ 📌YouTube有完…" at bounding box center [335, 165] width 670 height 330
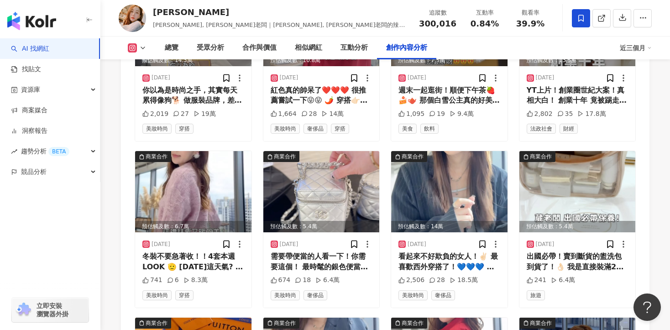
scroll to position [5072, 0]
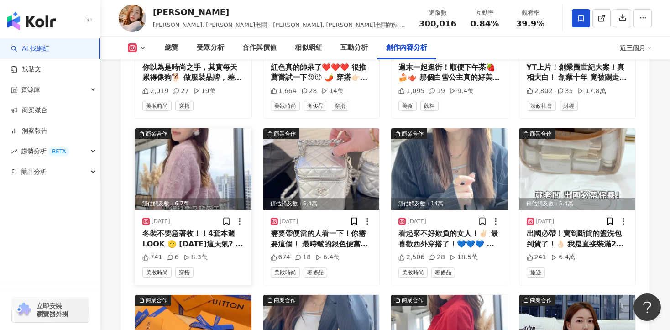
click at [182, 229] on div "冬裝不要急著收！！4套本週LOOK 🫡 今天這天氣? 😵 再冷也要美！❄️💕 4套都是👉🏻 @wstyle2016 #outfit #ootd #likews…" at bounding box center [193, 239] width 102 height 21
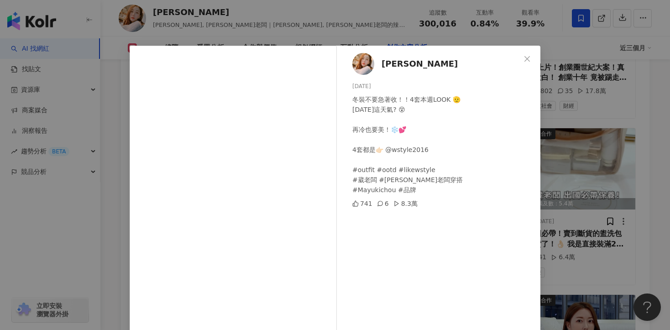
click at [594, 196] on div "周小葳 2025/3/17 冬裝不要急著收！！4套本週LOOK 🫡 今天這天氣? 😵 再冷也要美！❄️💕 4套都是👉🏻 @wstyle2016 #outfit…" at bounding box center [335, 165] width 670 height 330
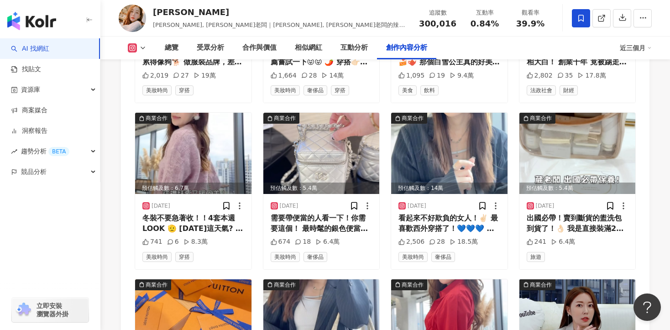
scroll to position [4664, 0]
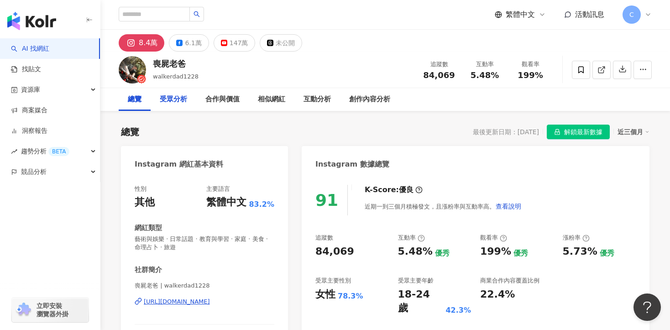
click at [184, 100] on div "受眾分析" at bounding box center [173, 99] width 27 height 11
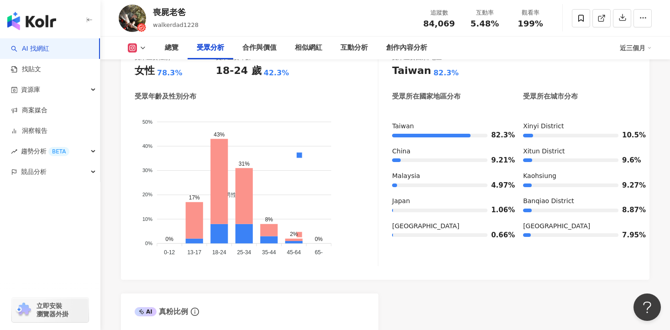
scroll to position [775, 0]
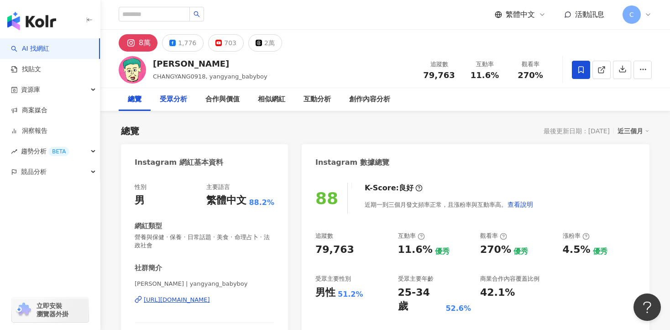
click at [184, 102] on div "受眾分析" at bounding box center [173, 99] width 27 height 11
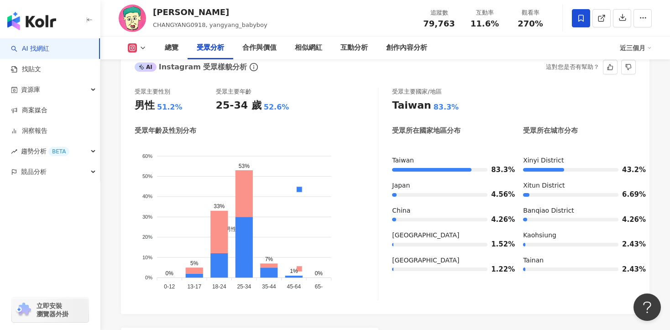
scroll to position [811, 0]
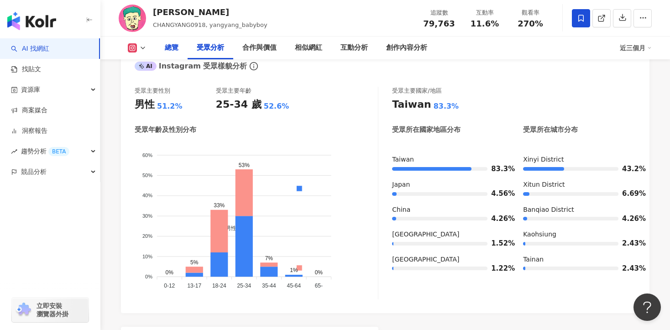
click at [177, 50] on div "總覽" at bounding box center [172, 47] width 14 height 11
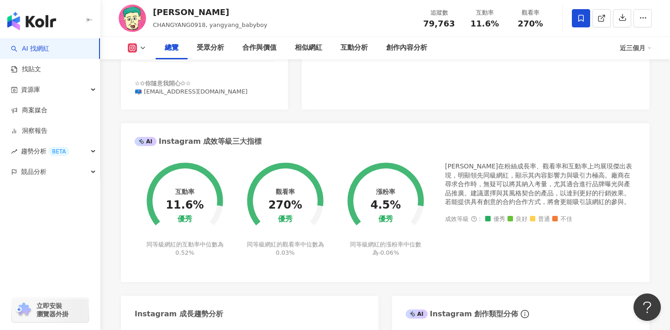
scroll to position [271, 0]
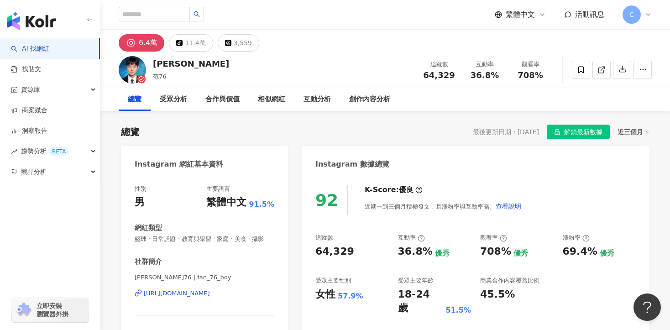
click at [198, 296] on div "[URL][DOMAIN_NAME]" at bounding box center [177, 293] width 66 height 8
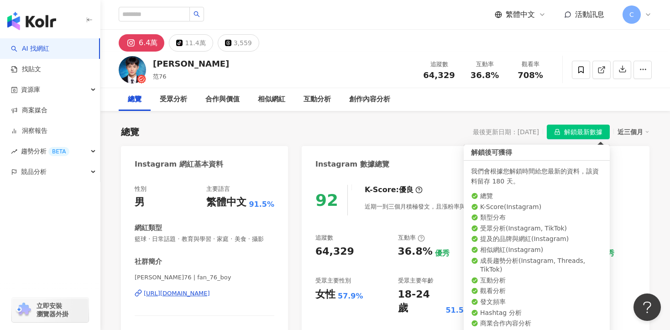
click at [583, 132] on span "解鎖最新數據" at bounding box center [583, 132] width 38 height 15
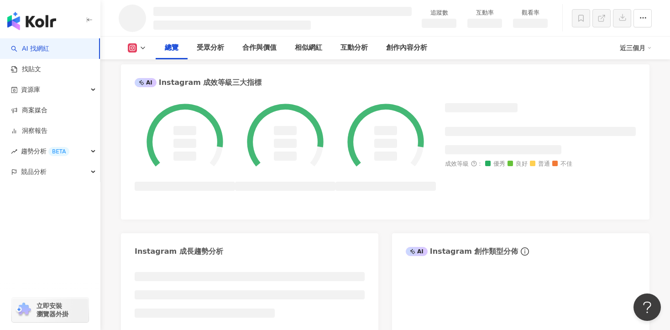
scroll to position [356, 0]
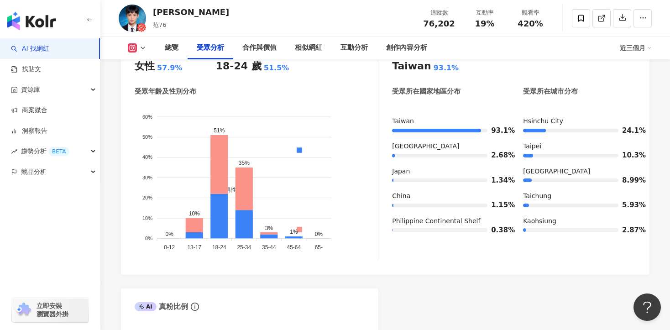
scroll to position [799, 0]
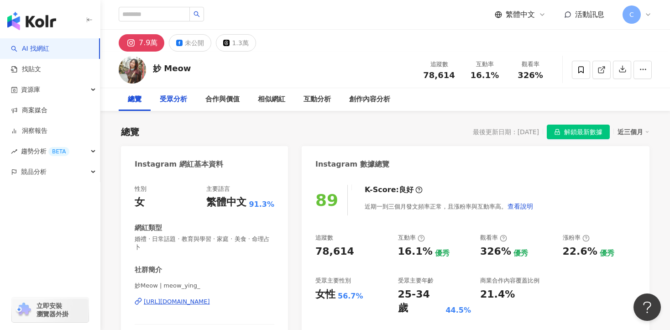
click at [182, 99] on div "受眾分析" at bounding box center [173, 99] width 27 height 11
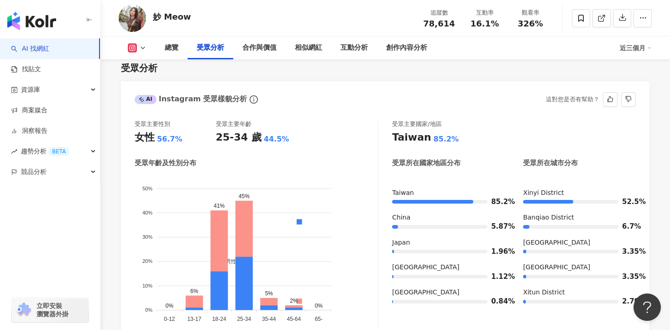
scroll to position [822, 0]
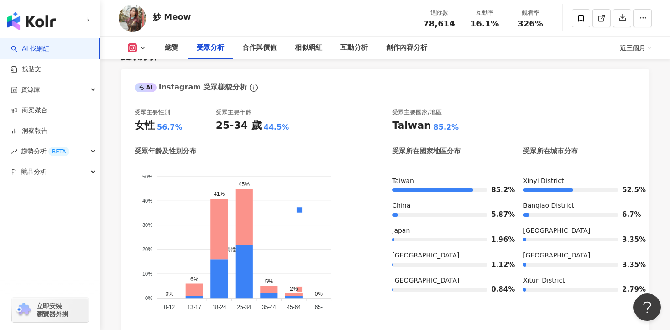
click at [172, 17] on div "妙 Meow" at bounding box center [172, 16] width 38 height 11
copy div "妙 Meow"
click at [594, 44] on div "總覽 受眾分析 合作與價值 相似網紅 互動分析 創作內容分析" at bounding box center [388, 47] width 464 height 23
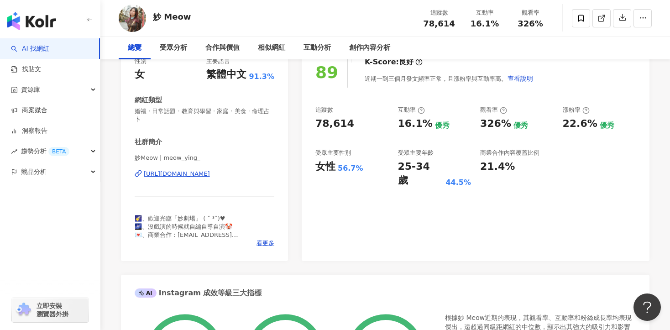
scroll to position [0, 0]
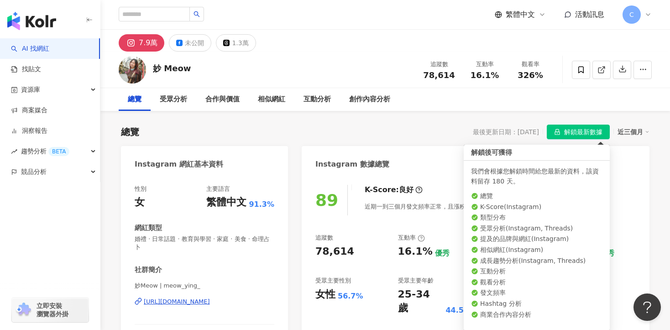
click at [575, 131] on span "解鎖最新數據" at bounding box center [583, 132] width 38 height 15
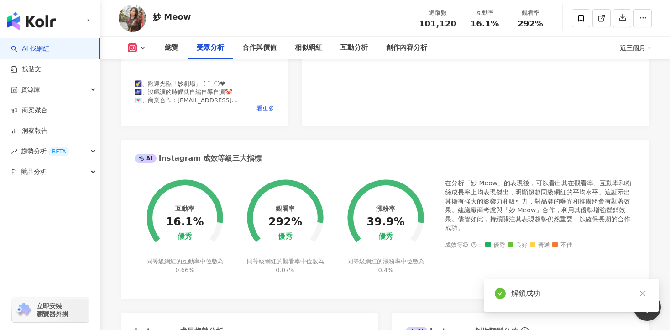
scroll to position [779, 0]
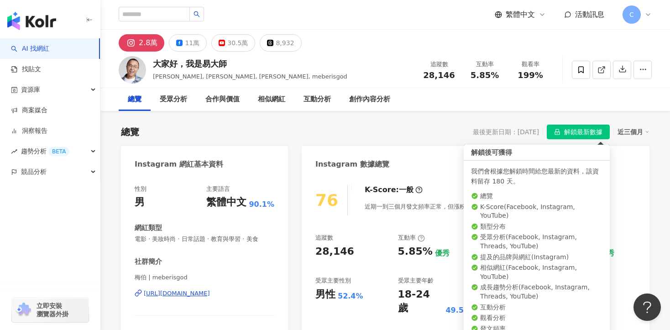
click at [594, 130] on span "解鎖最新數據" at bounding box center [583, 132] width 38 height 15
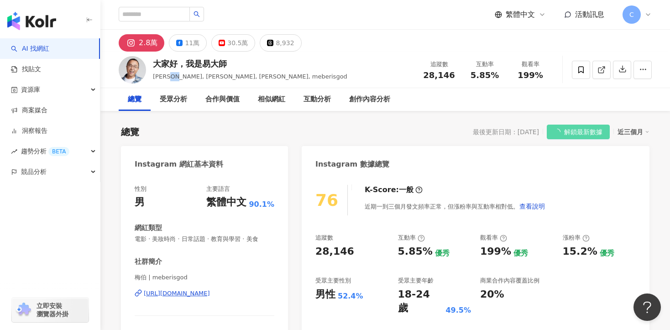
drag, startPoint x: 174, startPoint y: 78, endPoint x: 184, endPoint y: 76, distance: 10.6
click at [184, 76] on span "易大師, 梅伯, 梅伯豪, meberisgod" at bounding box center [250, 76] width 194 height 7
copy span "梅伯"
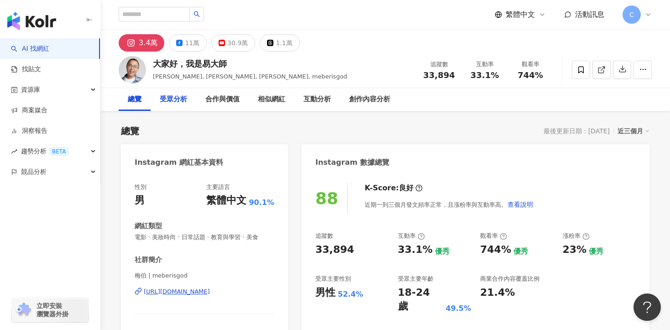
click at [181, 102] on div "受眾分析" at bounding box center [173, 99] width 27 height 11
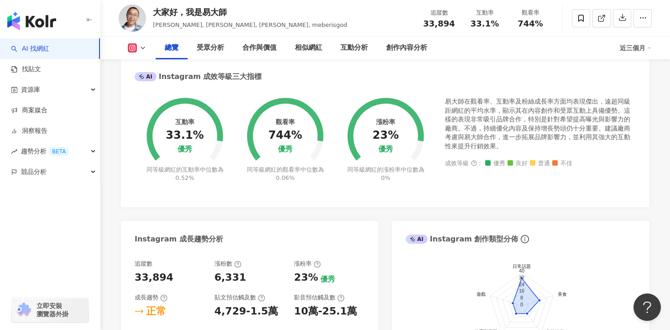
scroll to position [331, 0]
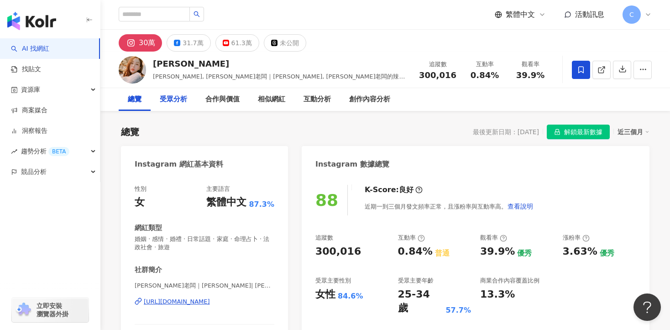
click at [173, 99] on div "受眾分析" at bounding box center [173, 99] width 27 height 11
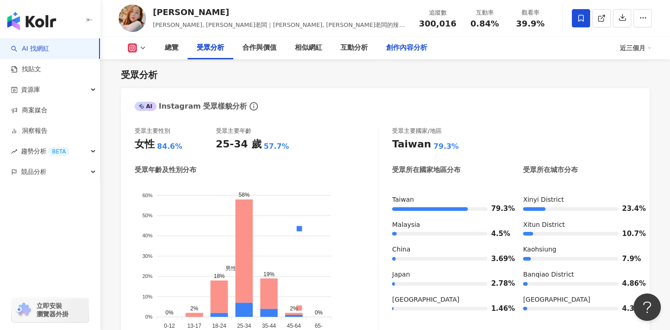
click at [406, 43] on div "創作內容分析" at bounding box center [406, 47] width 41 height 11
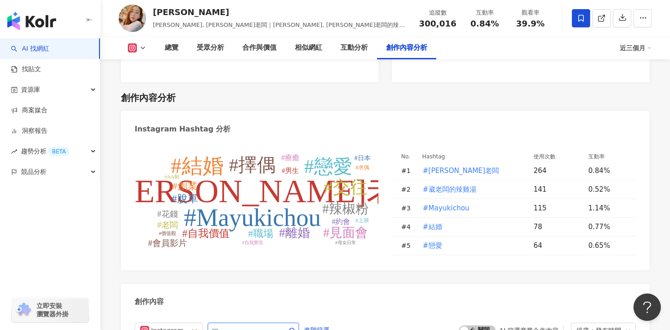
click at [261, 325] on input "text" at bounding box center [243, 330] width 64 height 11
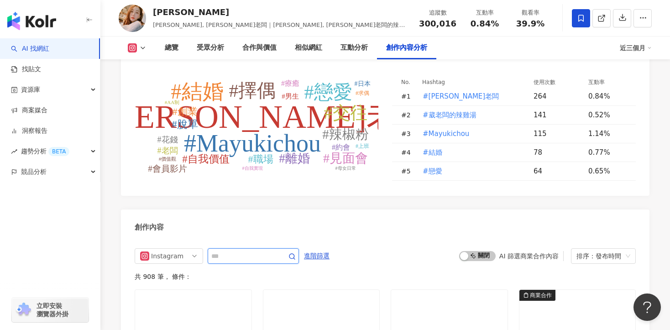
scroll to position [2410, 0]
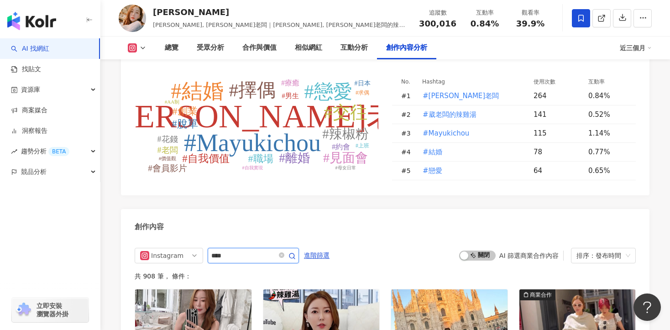
type input "****"
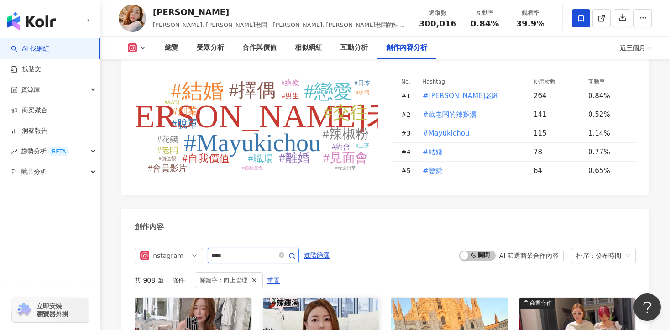
scroll to position [2536, 0]
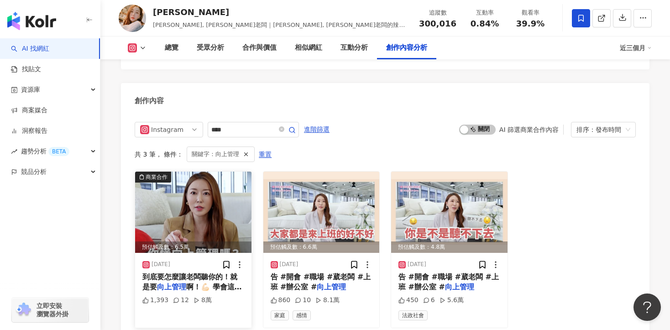
click at [193, 272] on span "到底要怎麼讓老闆聽你的！就是要" at bounding box center [189, 281] width 95 height 19
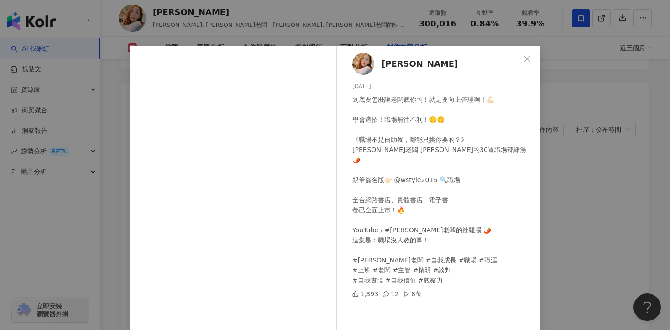
scroll to position [79, 0]
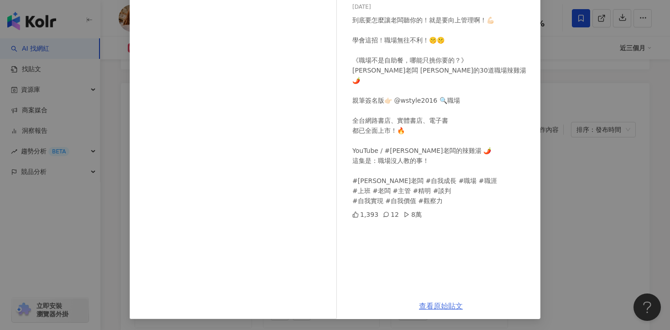
click at [438, 305] on link "查看原始貼文" at bounding box center [441, 306] width 44 height 9
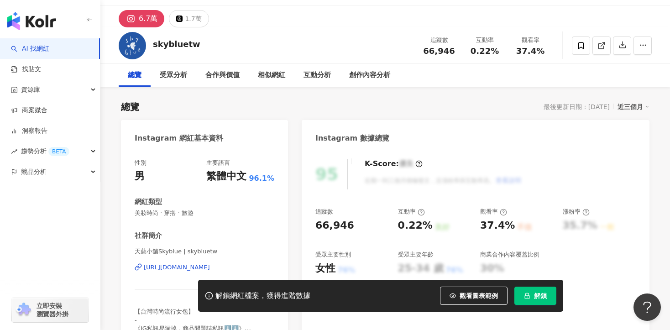
scroll to position [122, 0]
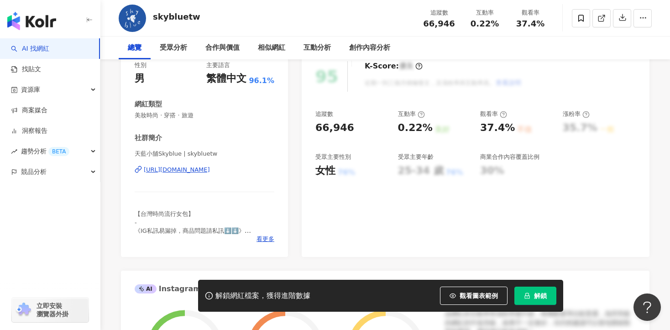
click at [210, 167] on div "[URL][DOMAIN_NAME]" at bounding box center [177, 170] width 66 height 8
